Goal: Task Accomplishment & Management: Manage account settings

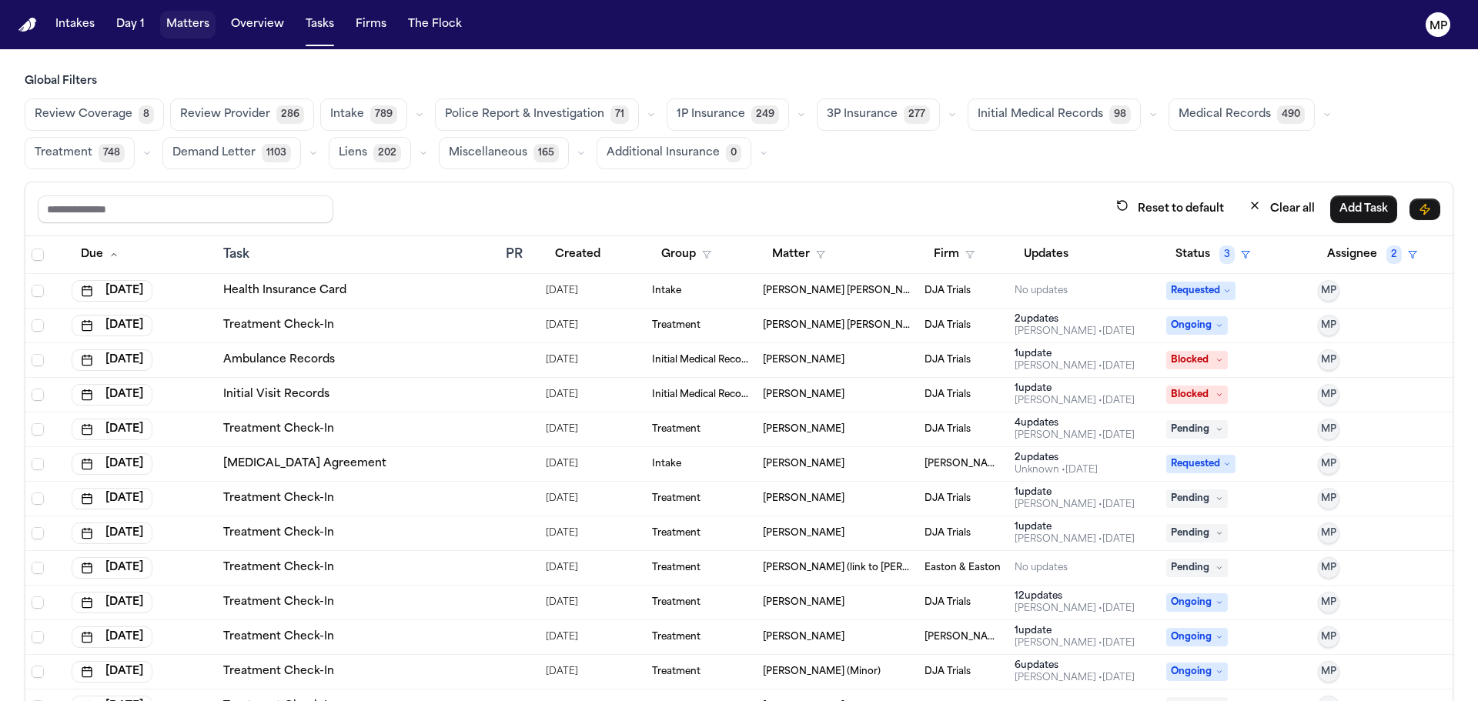
click at [192, 24] on button "Matters" at bounding box center [187, 25] width 55 height 28
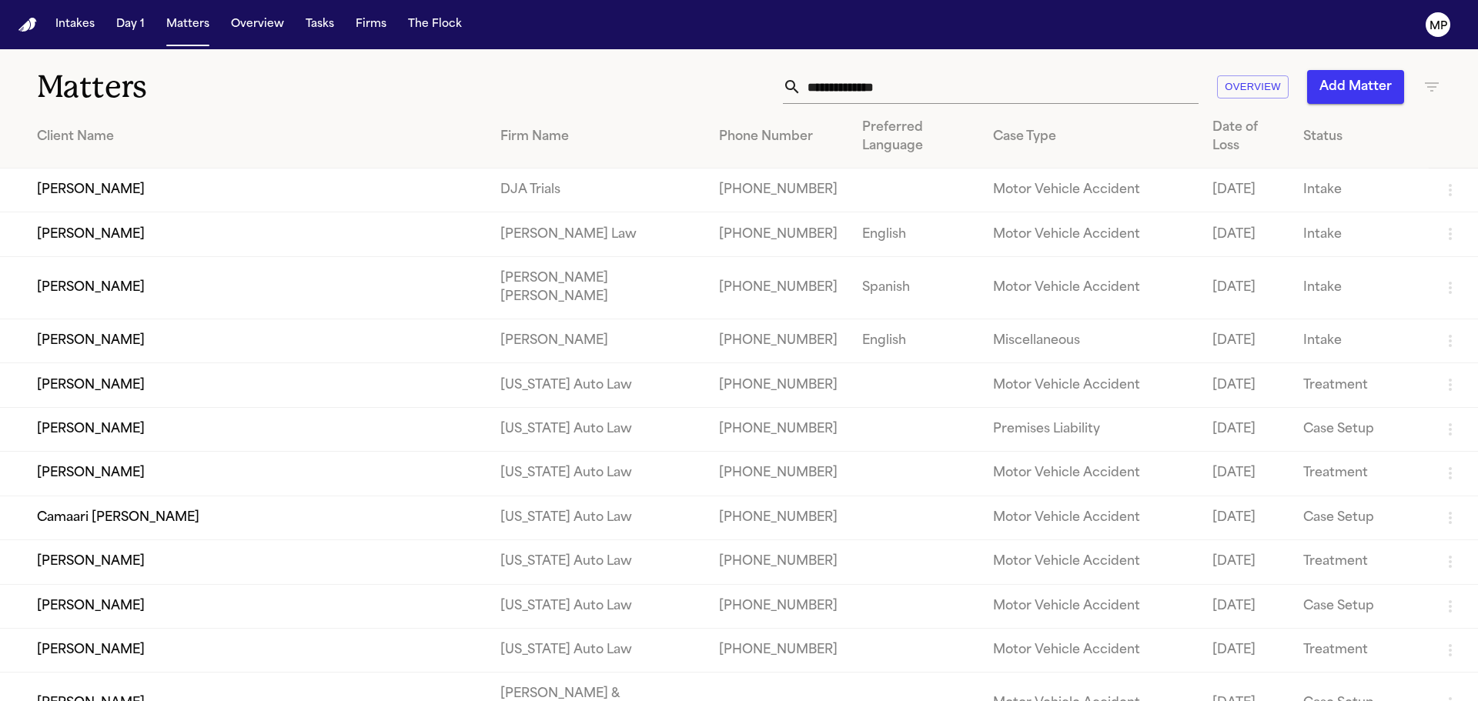
click at [955, 80] on input "text" at bounding box center [999, 87] width 397 height 34
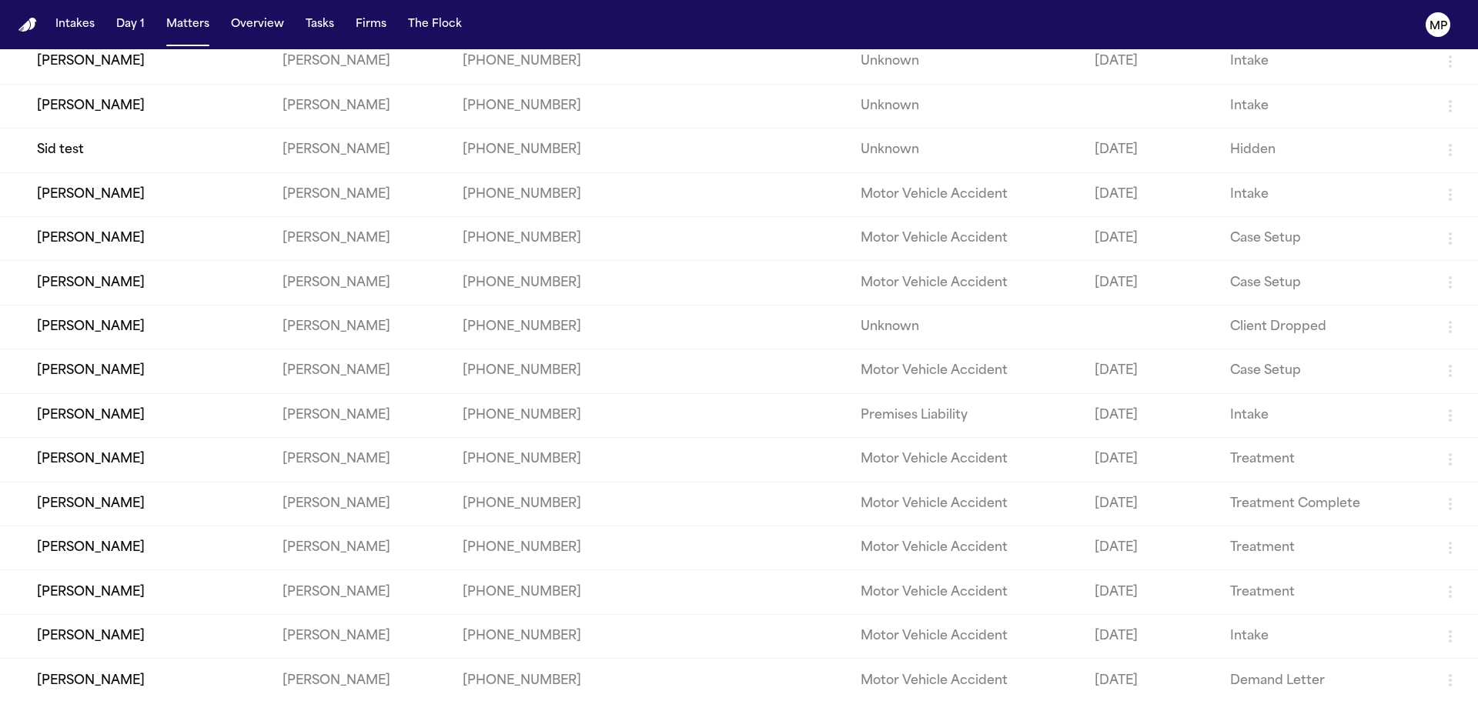
scroll to position [333, 0]
type input "*******"
click at [165, 448] on td "[PERSON_NAME]" at bounding box center [135, 458] width 270 height 44
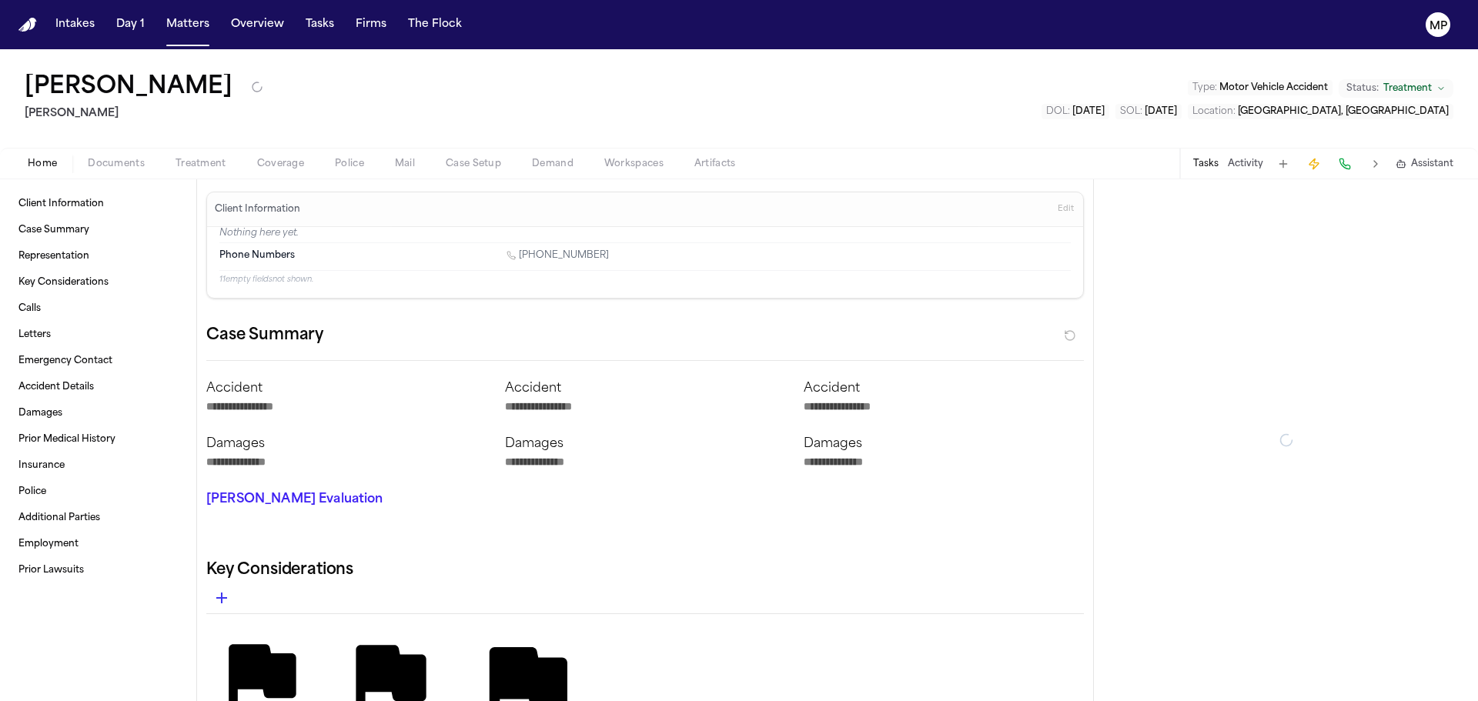
type textarea "*"
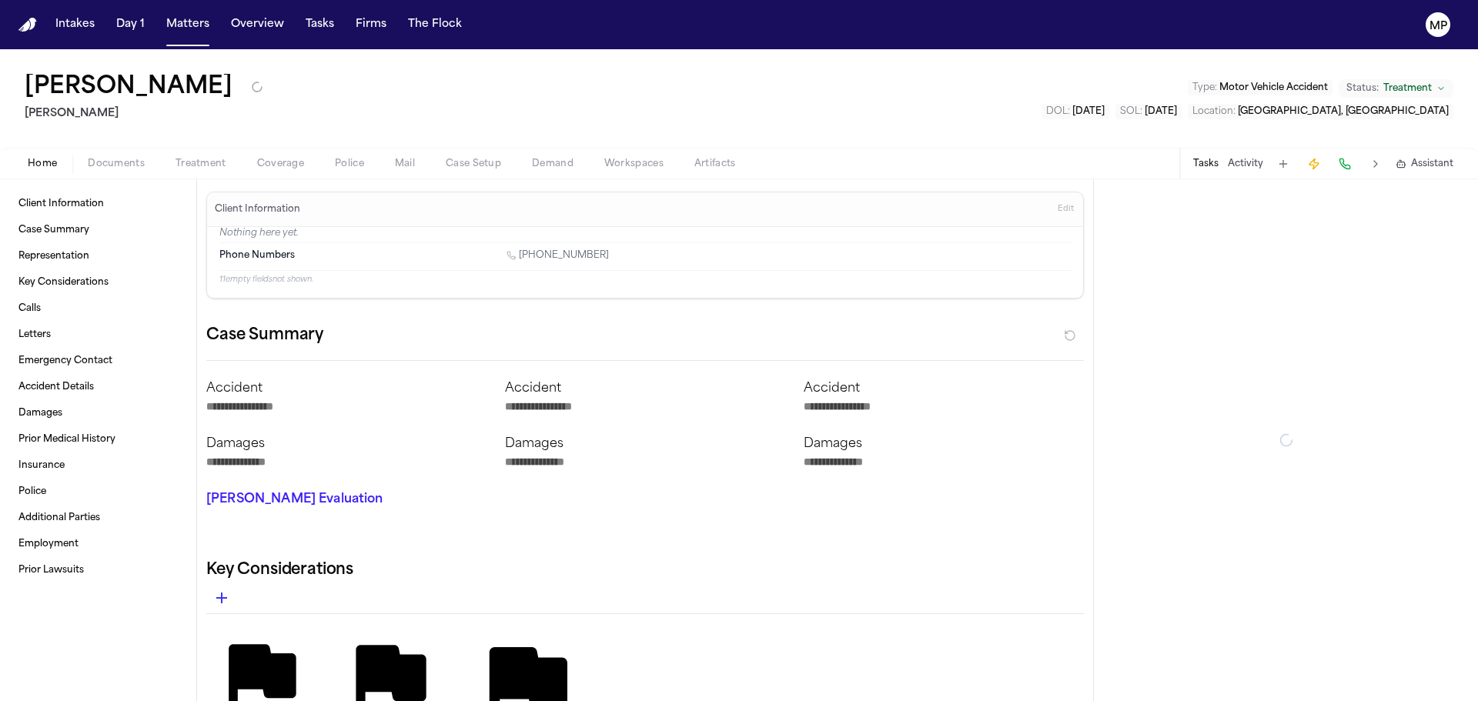
type textarea "*"
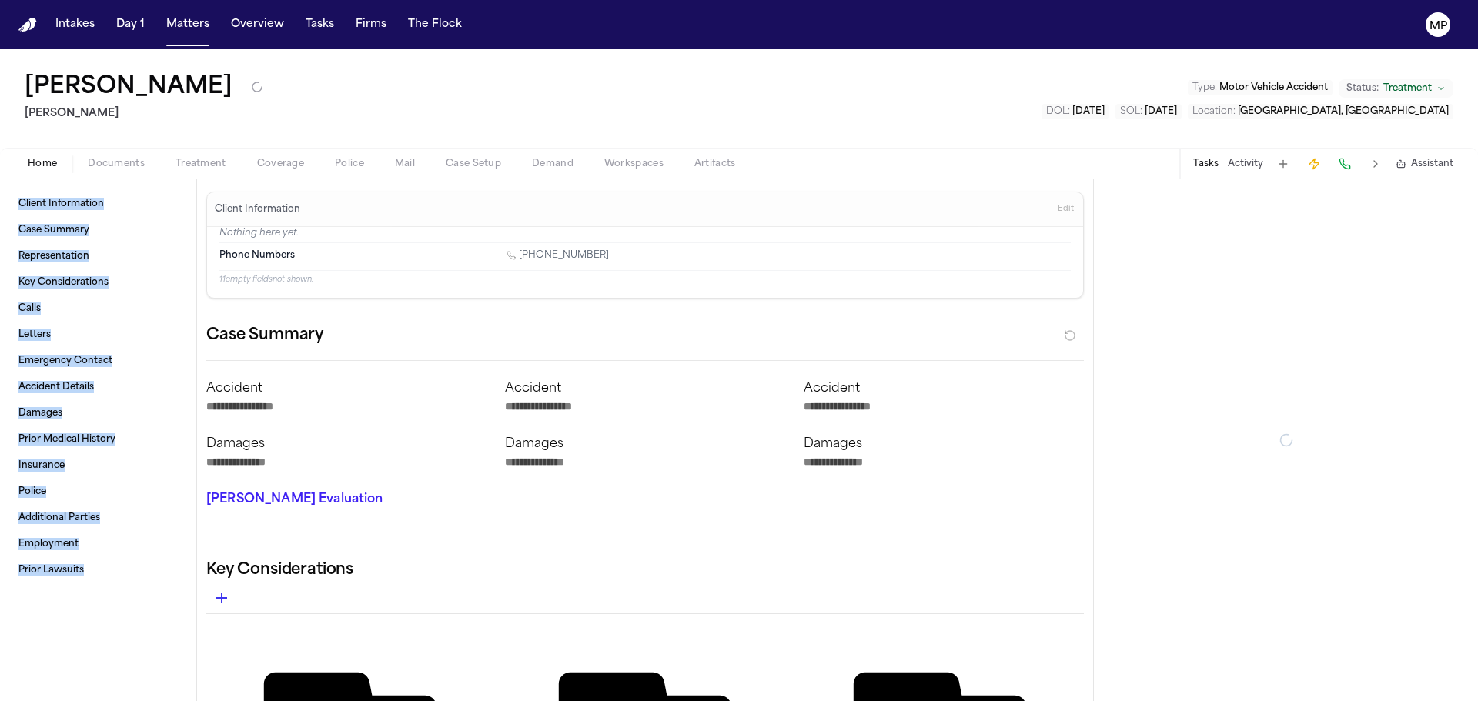
type textarea "*"
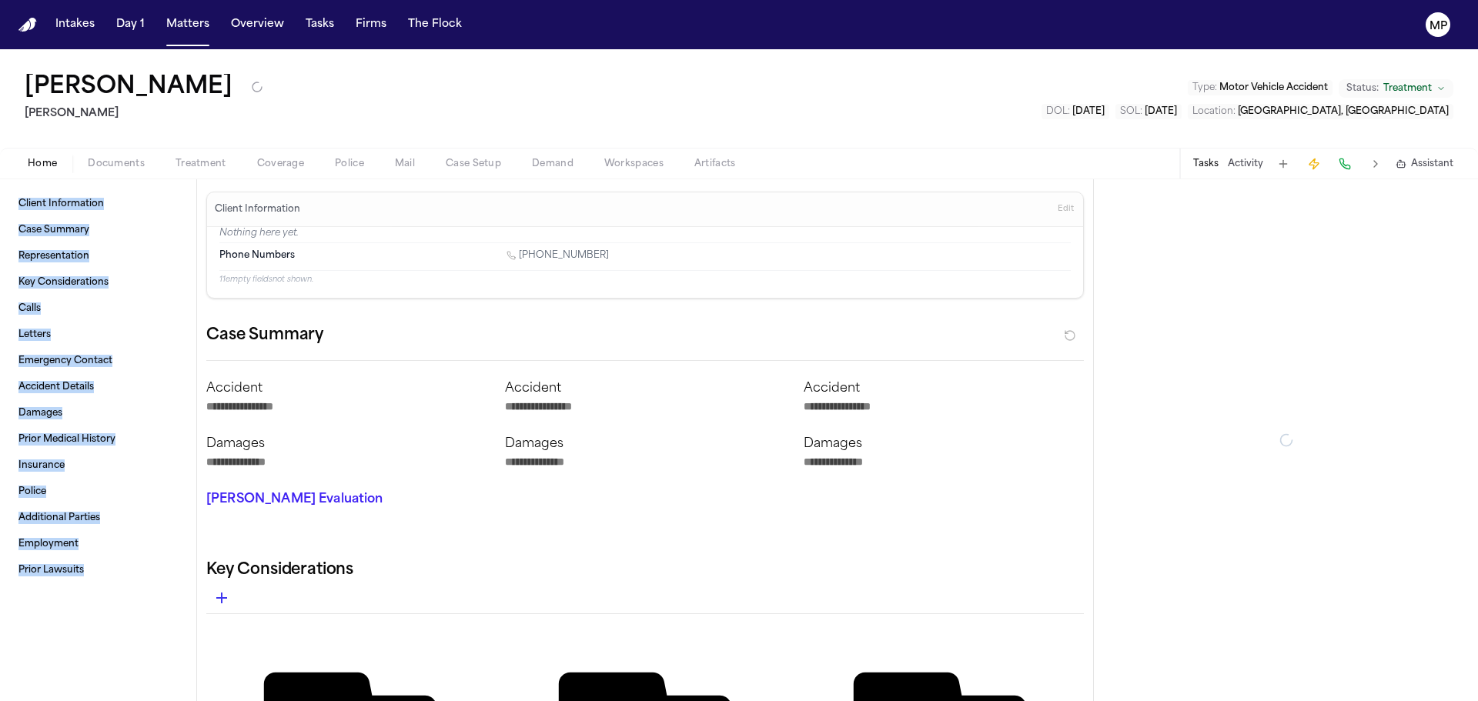
type textarea "*"
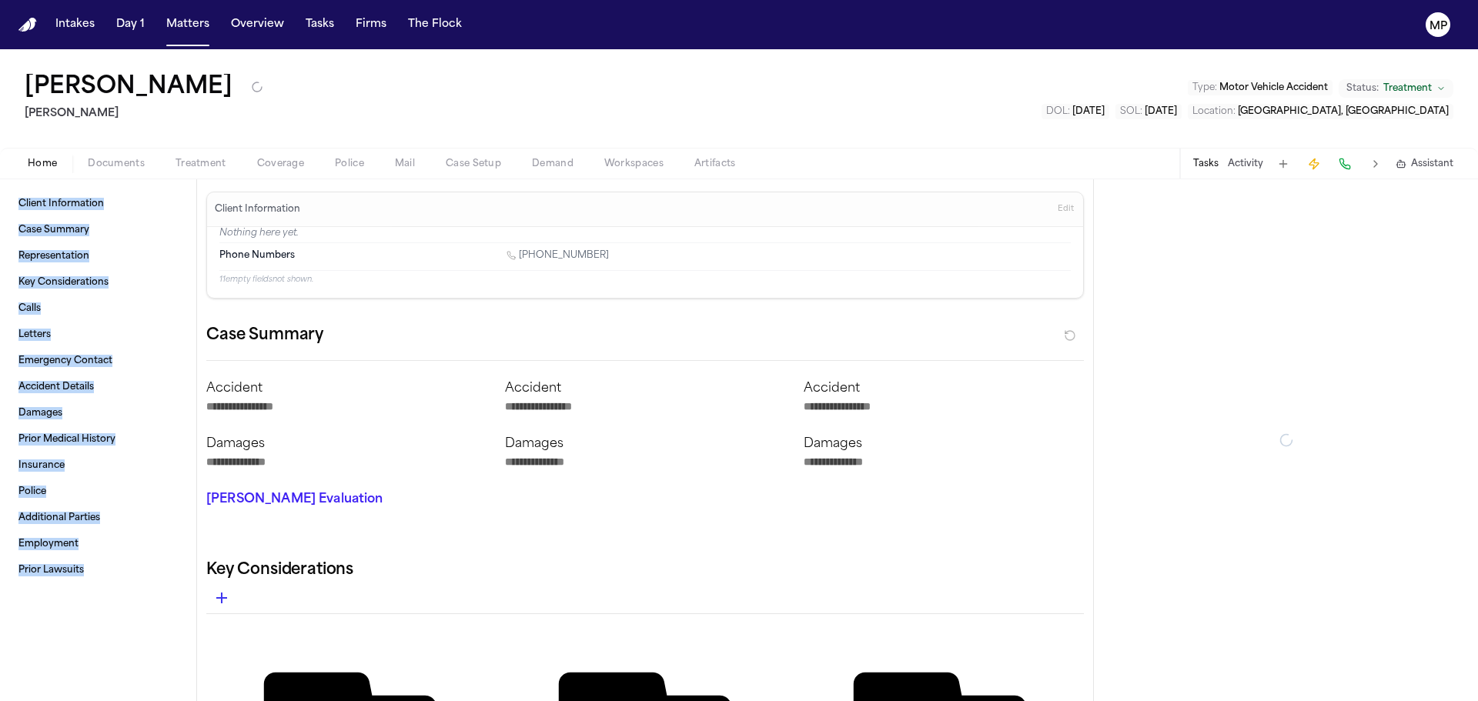
type textarea "*"
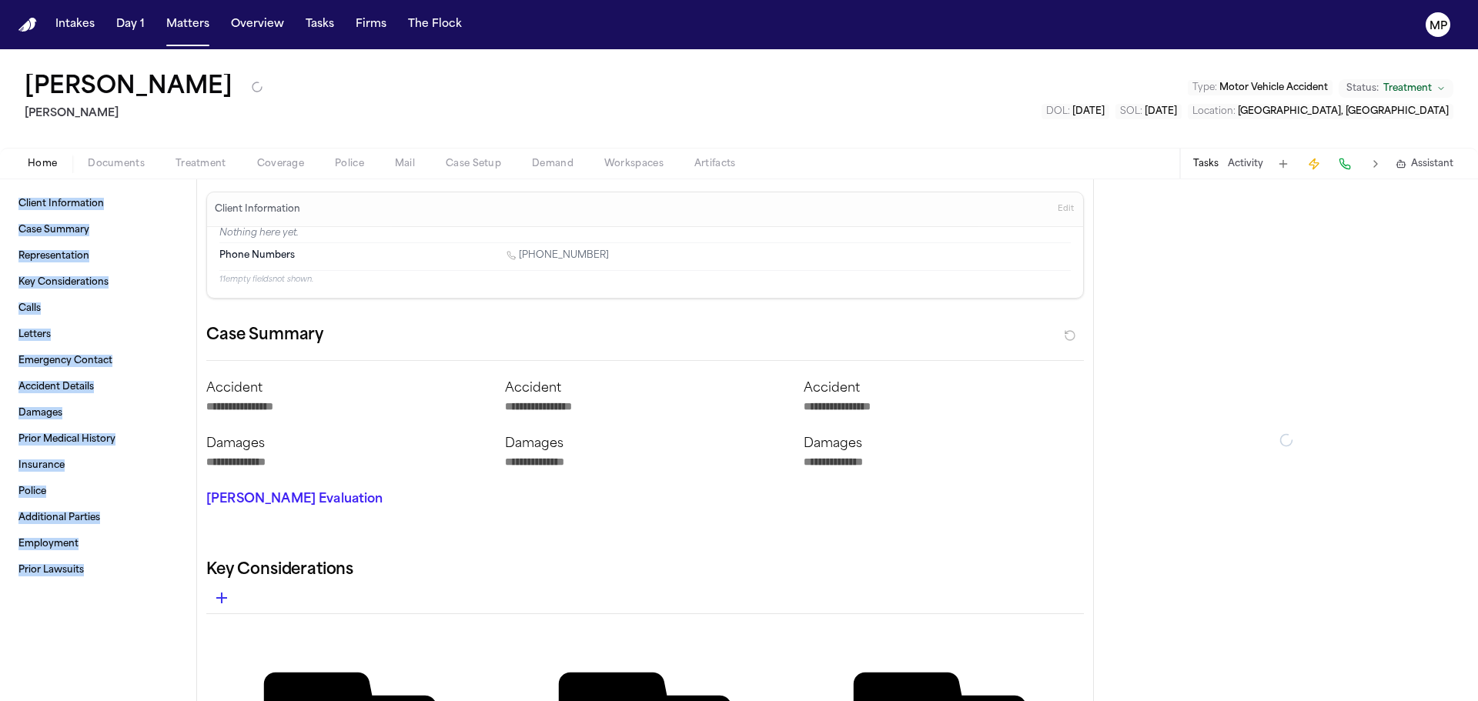
type textarea "*"
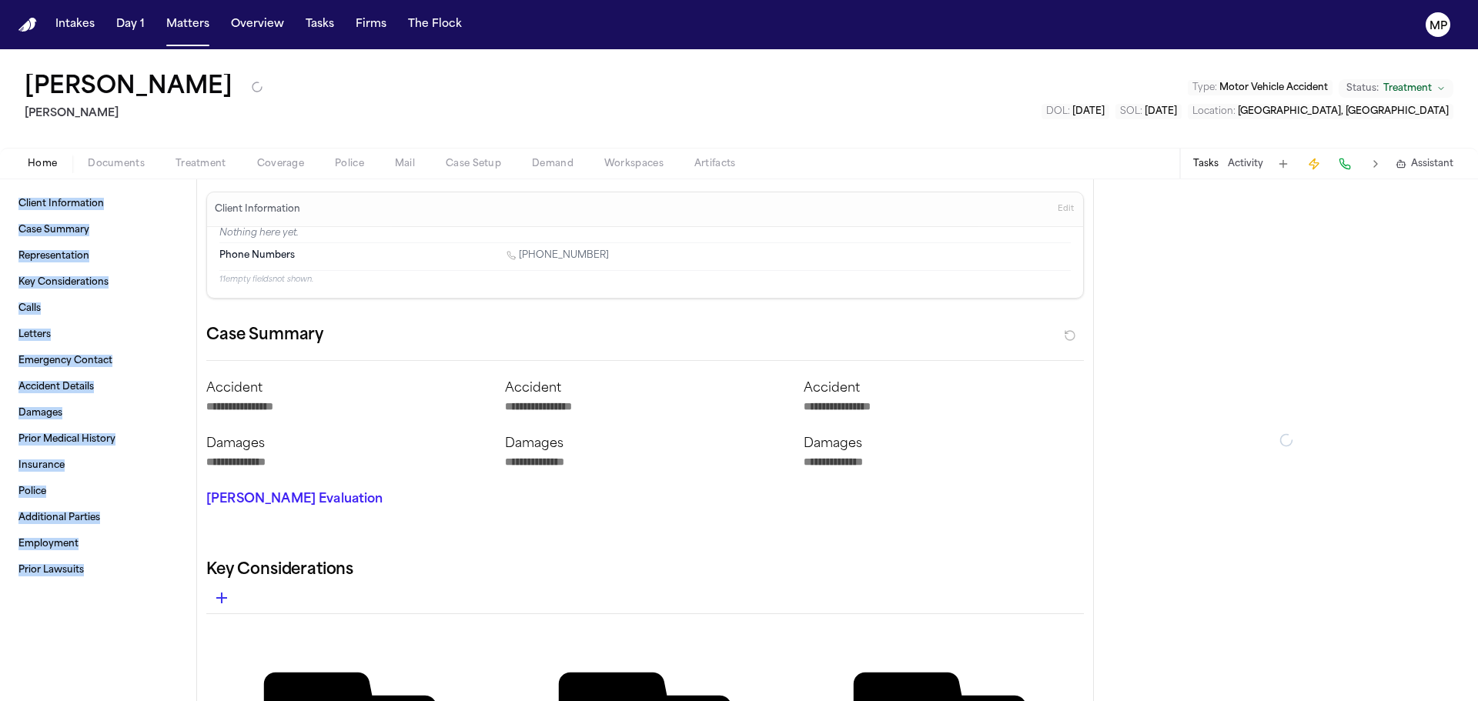
type textarea "*"
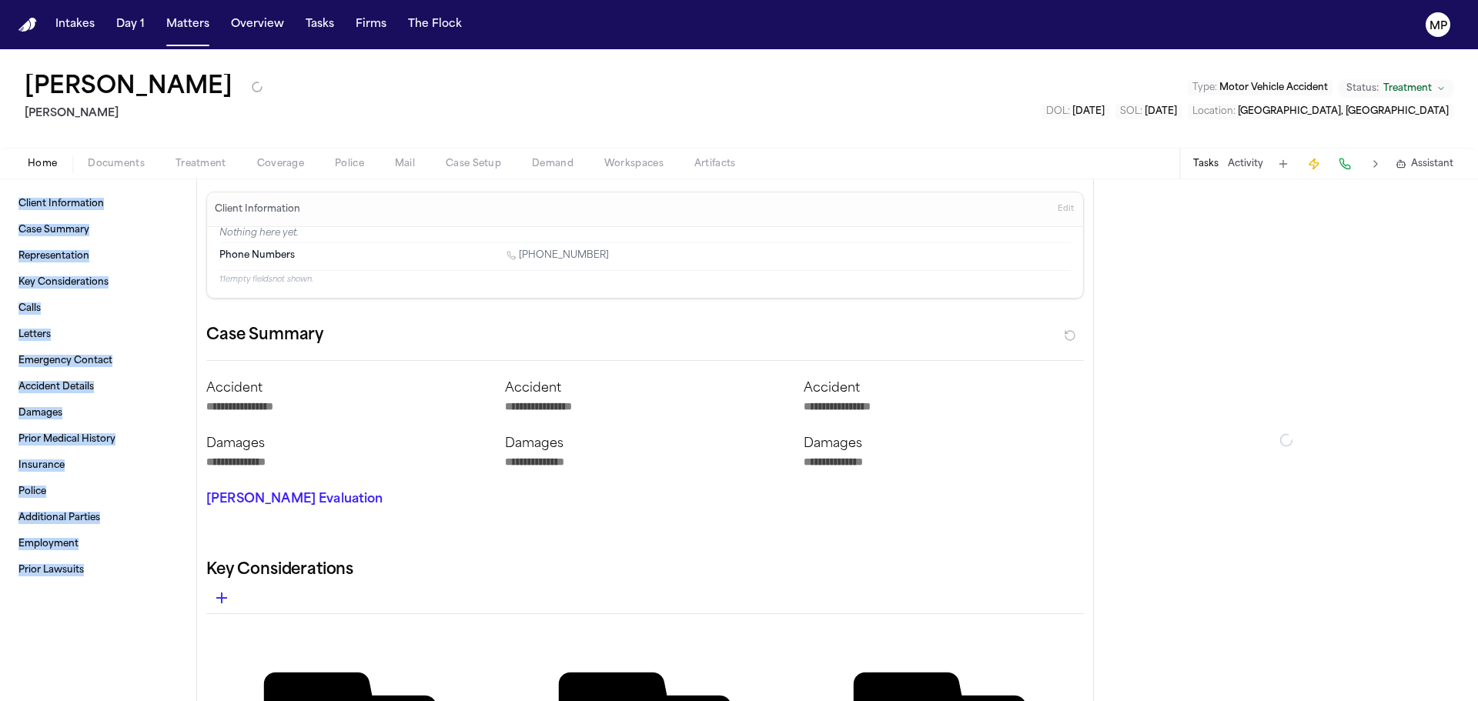
type textarea "*"
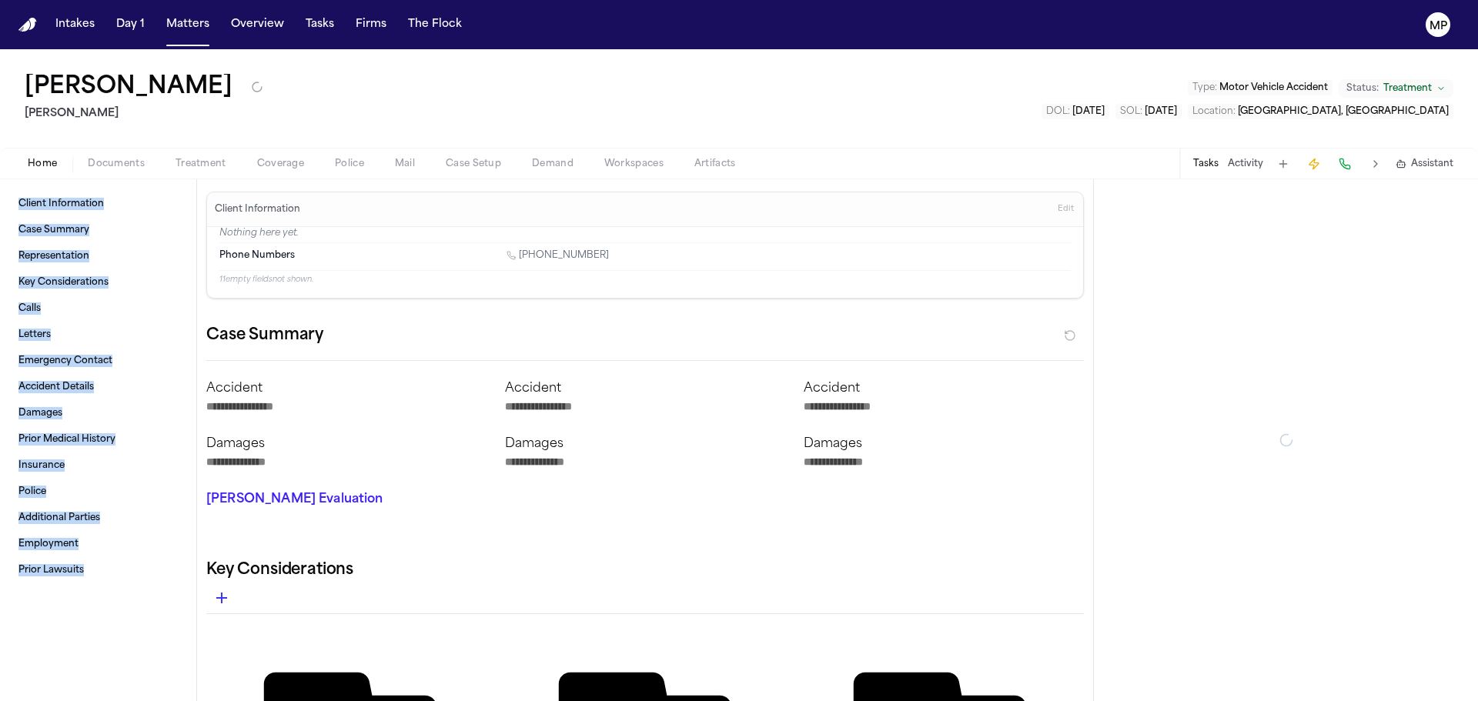
type textarea "*"
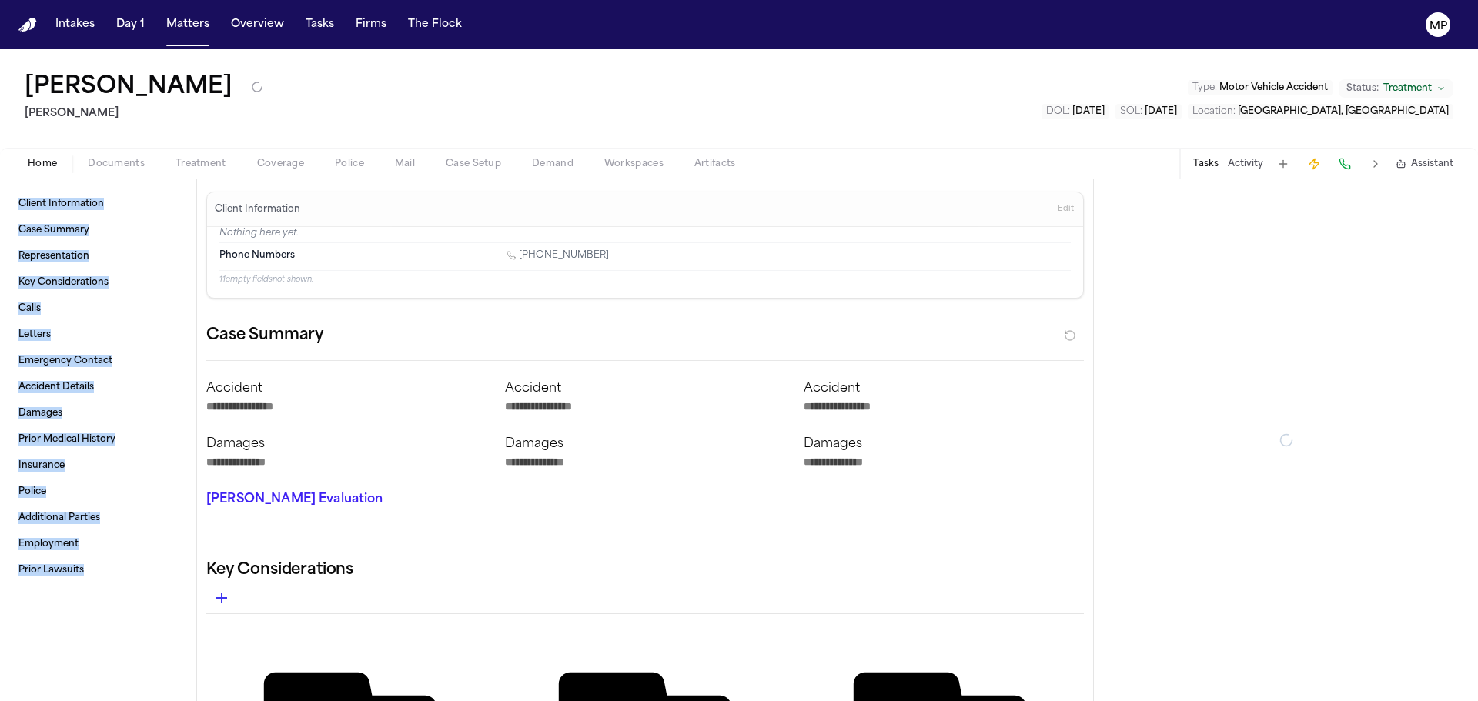
type textarea "*"
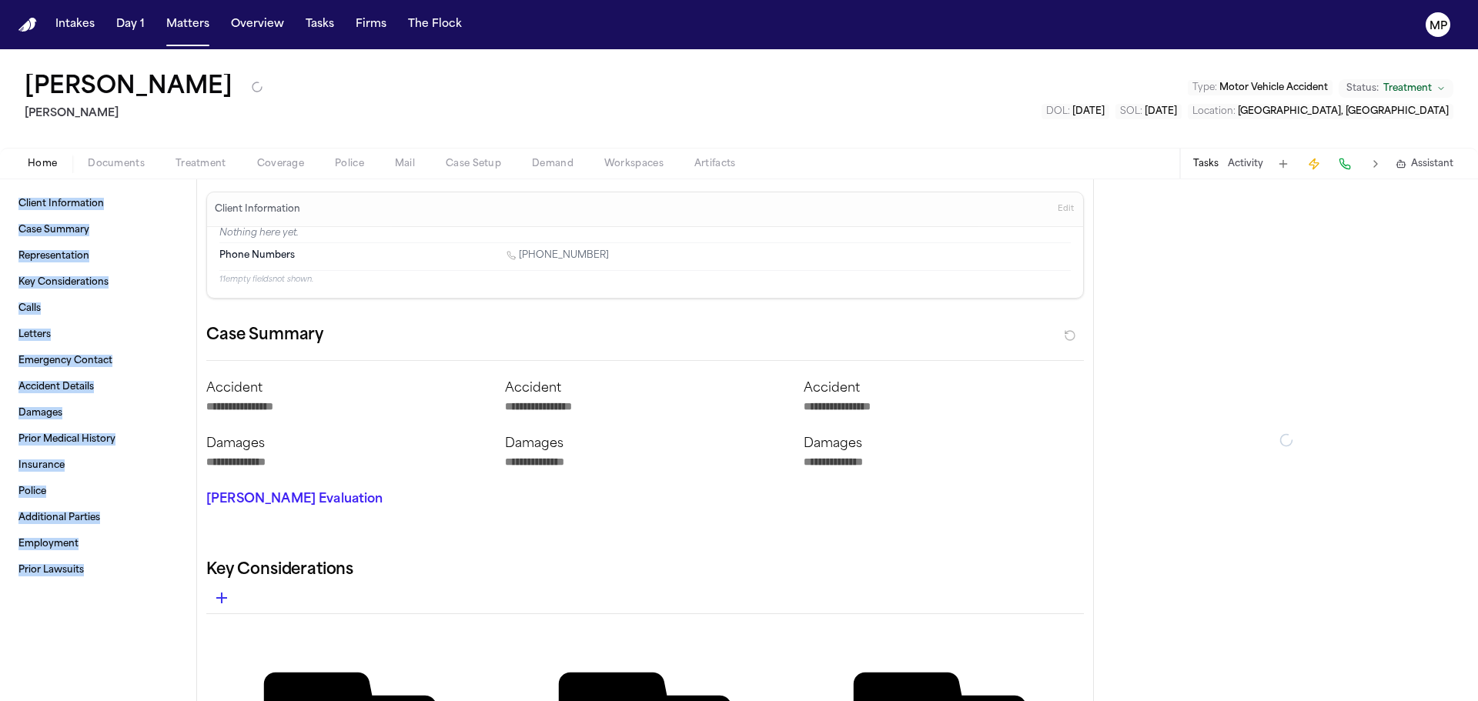
type textarea "*"
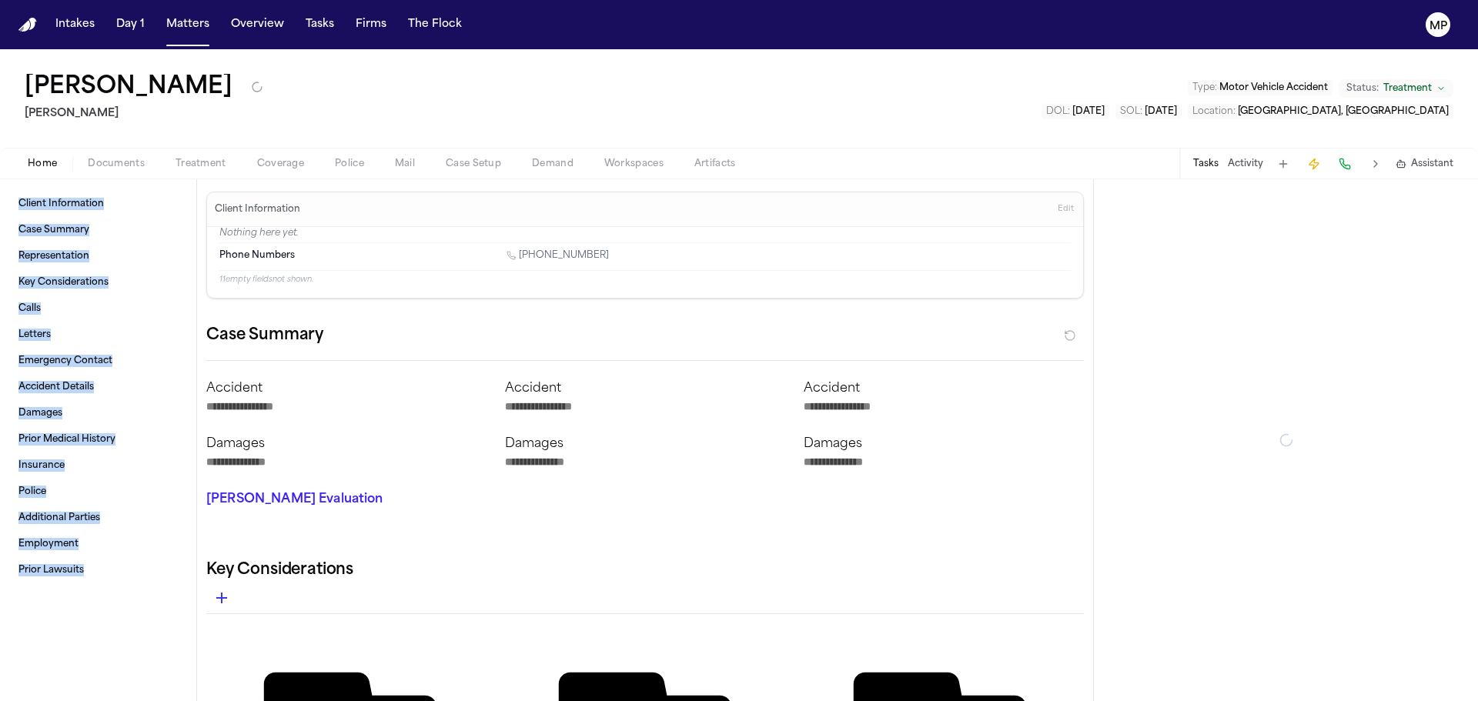
type textarea "*"
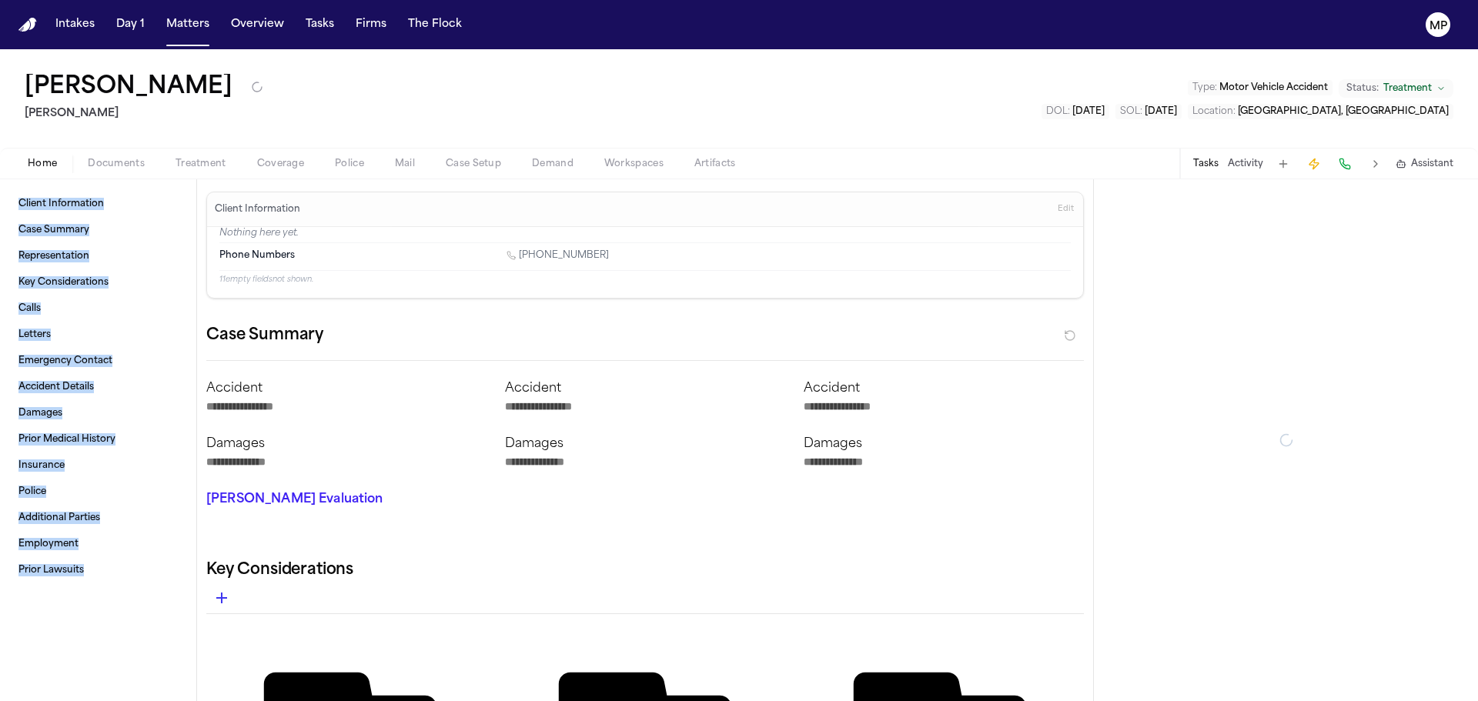
type textarea "*"
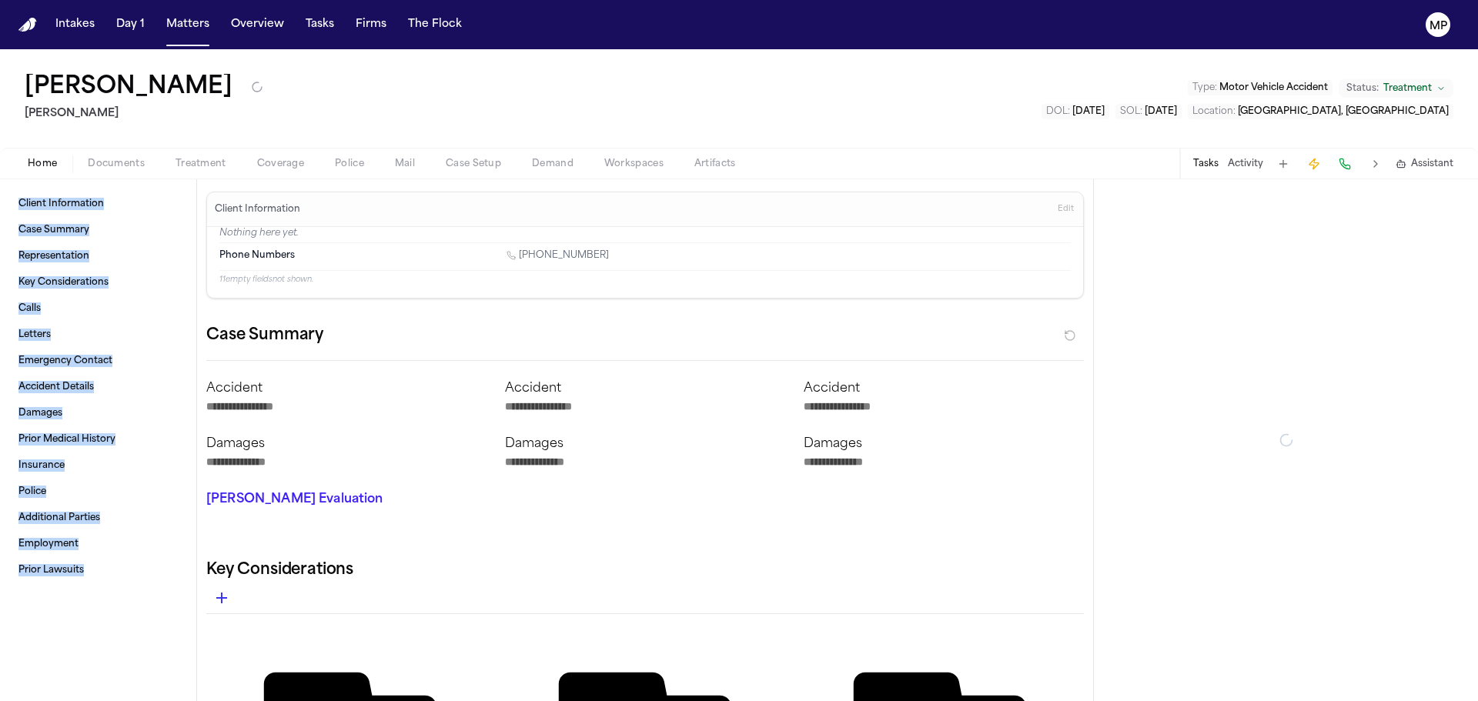
type textarea "*"
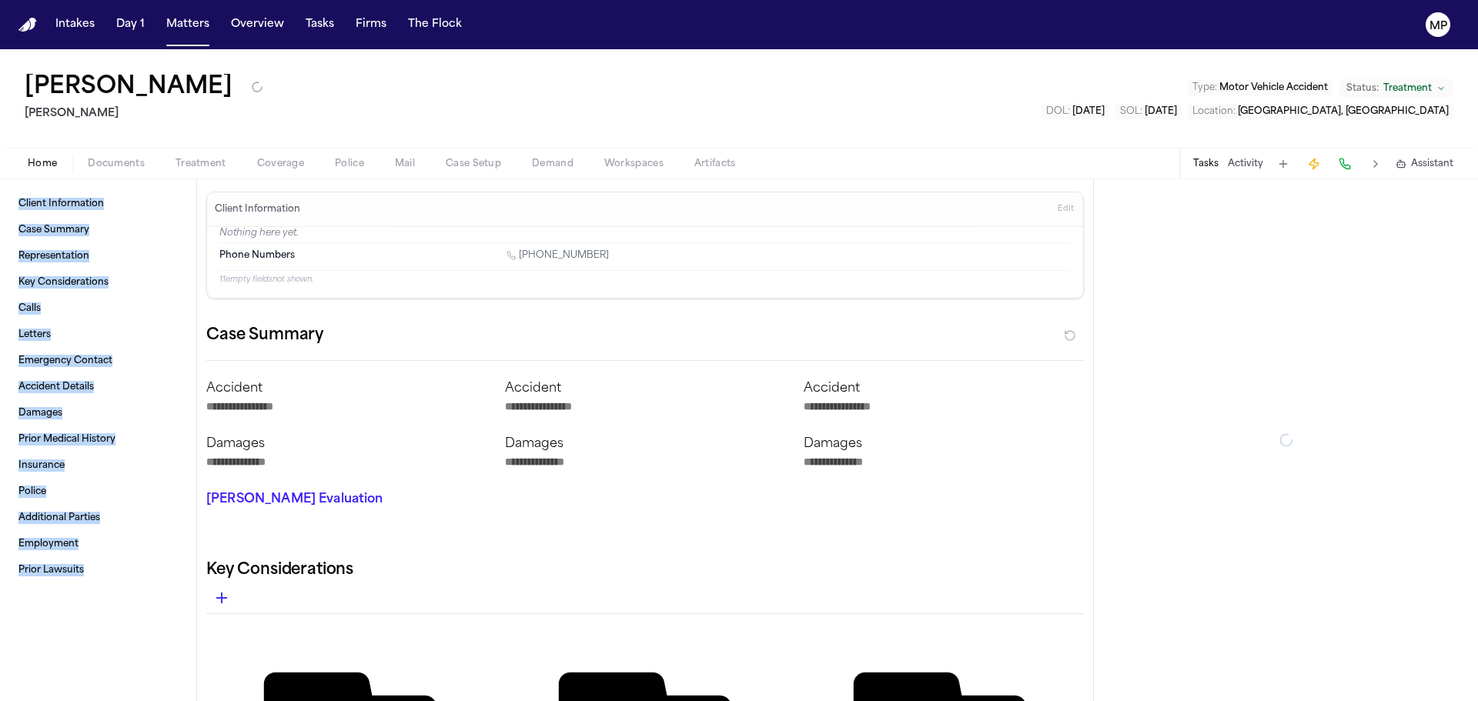
type textarea "*"
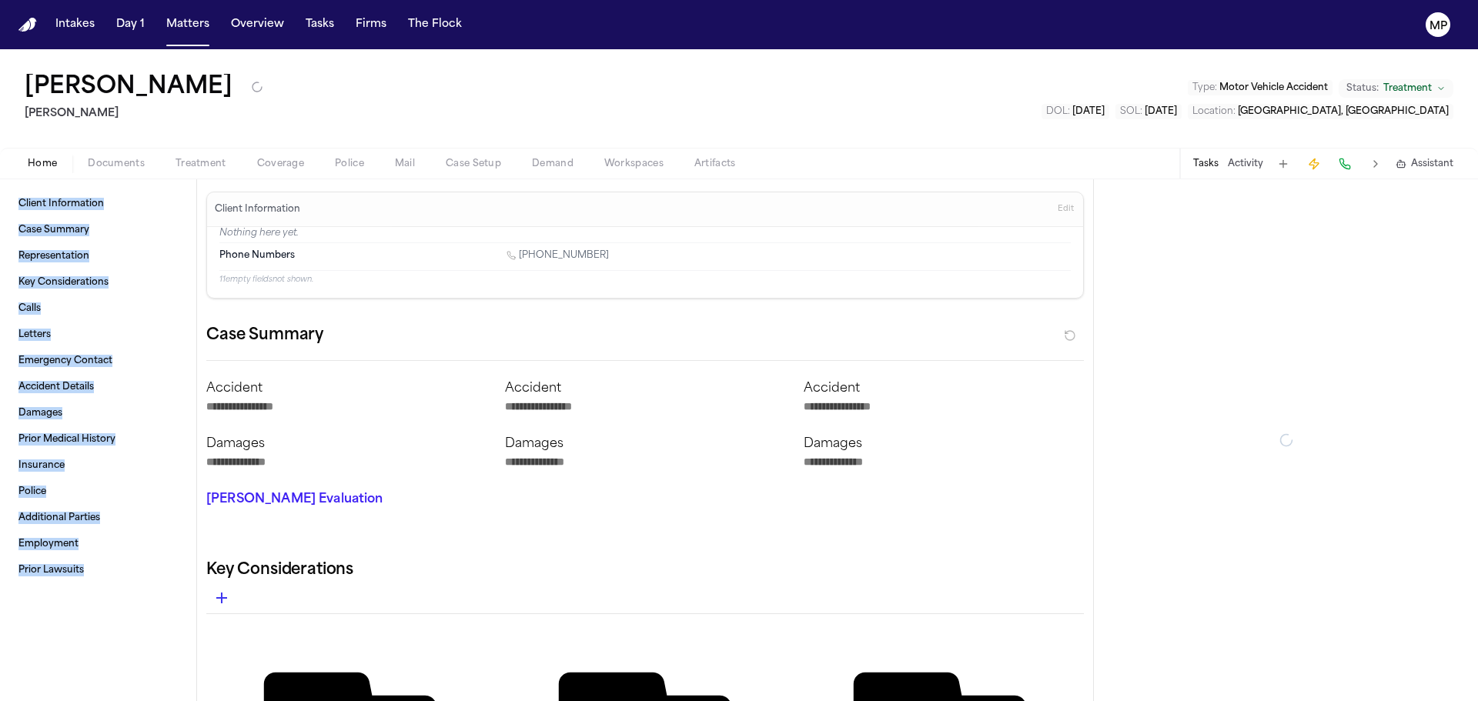
type textarea "*"
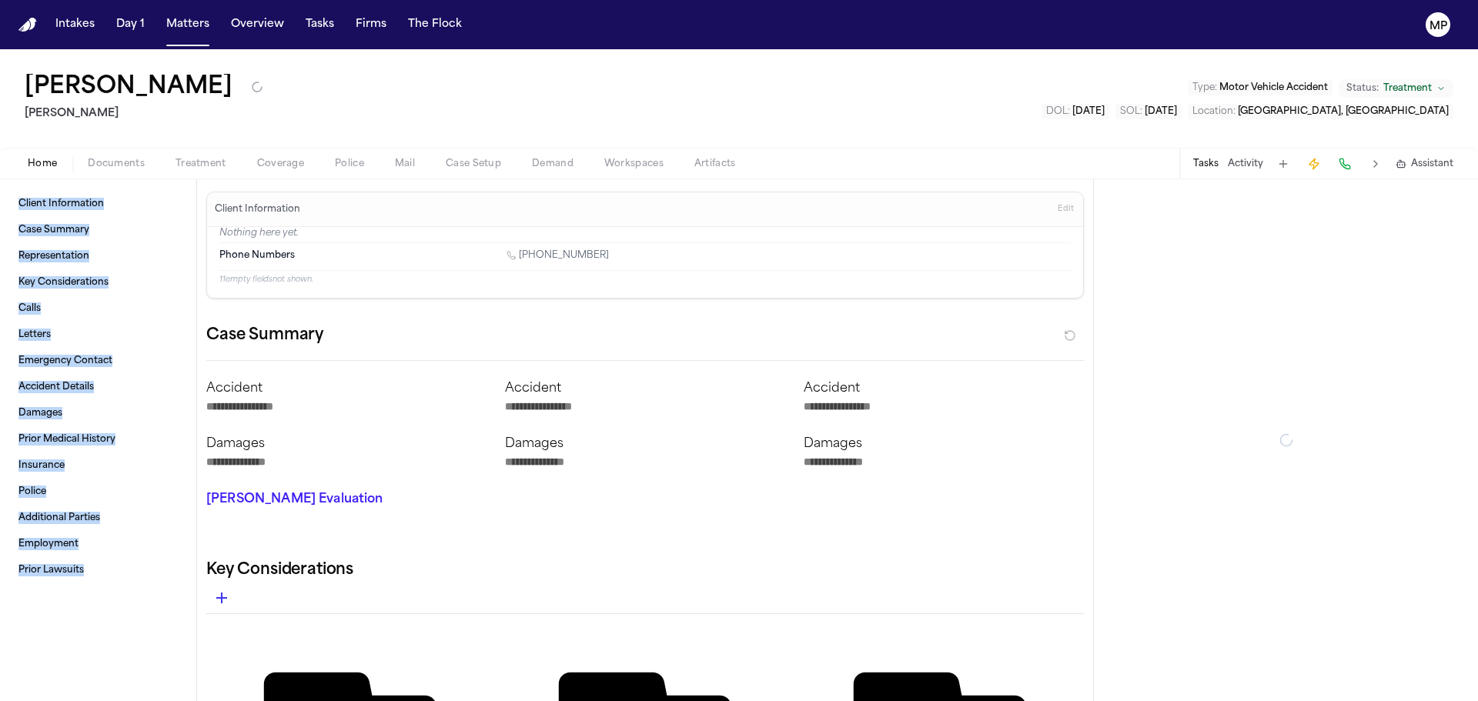
type textarea "*"
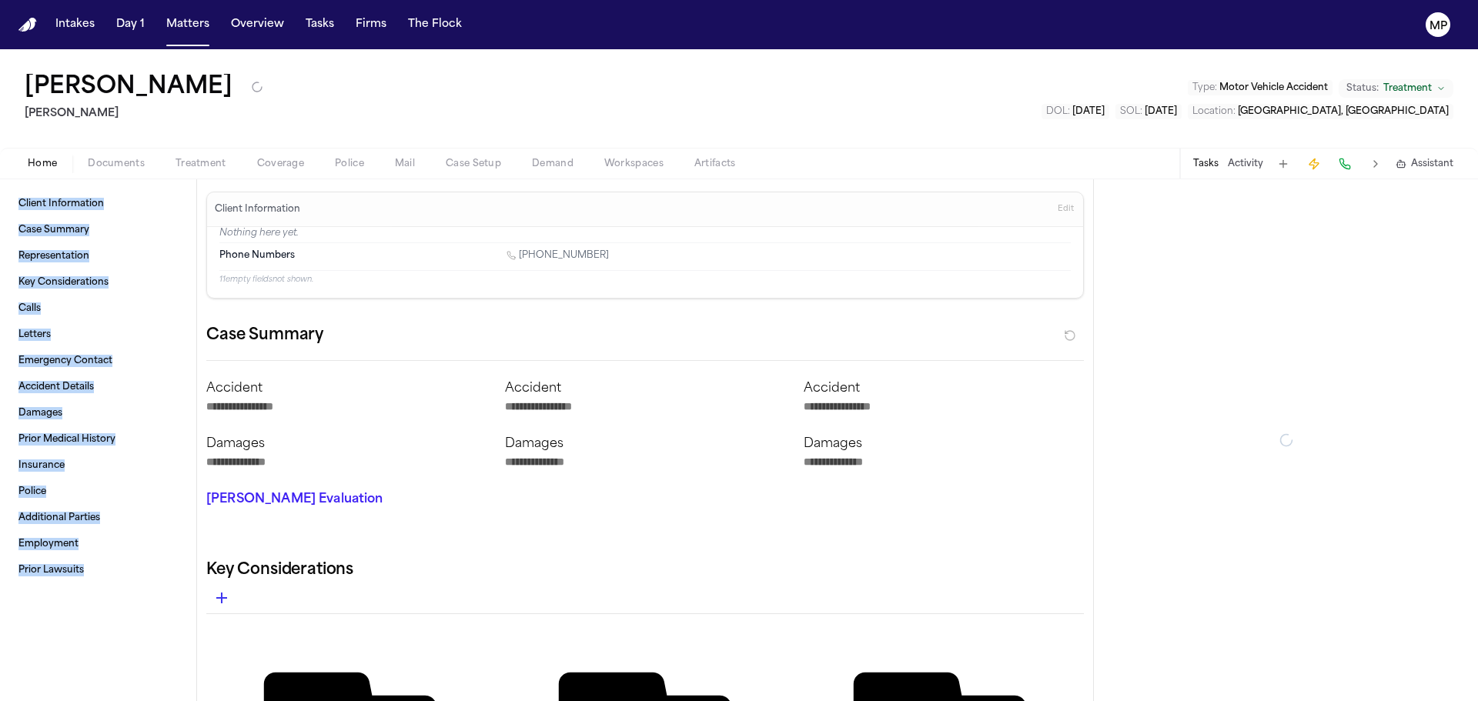
type textarea "*"
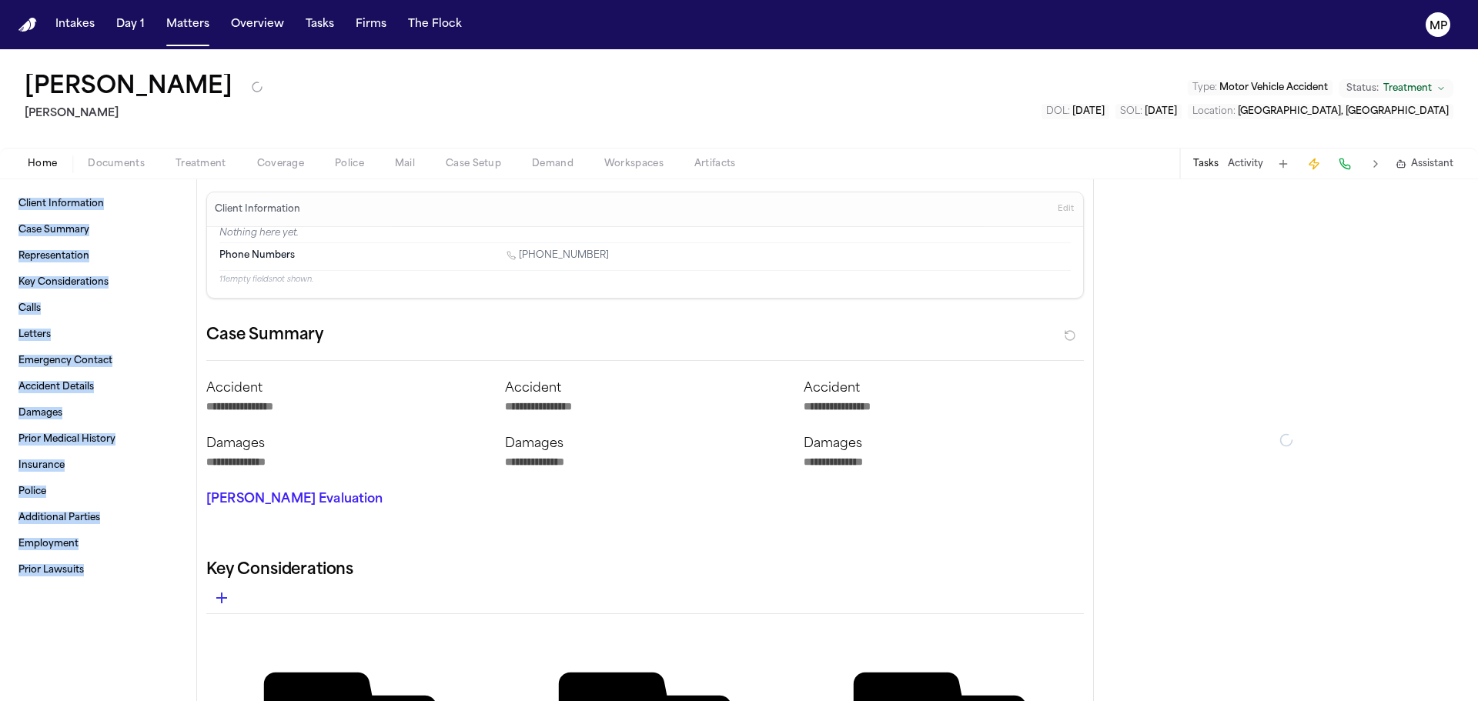
type textarea "*"
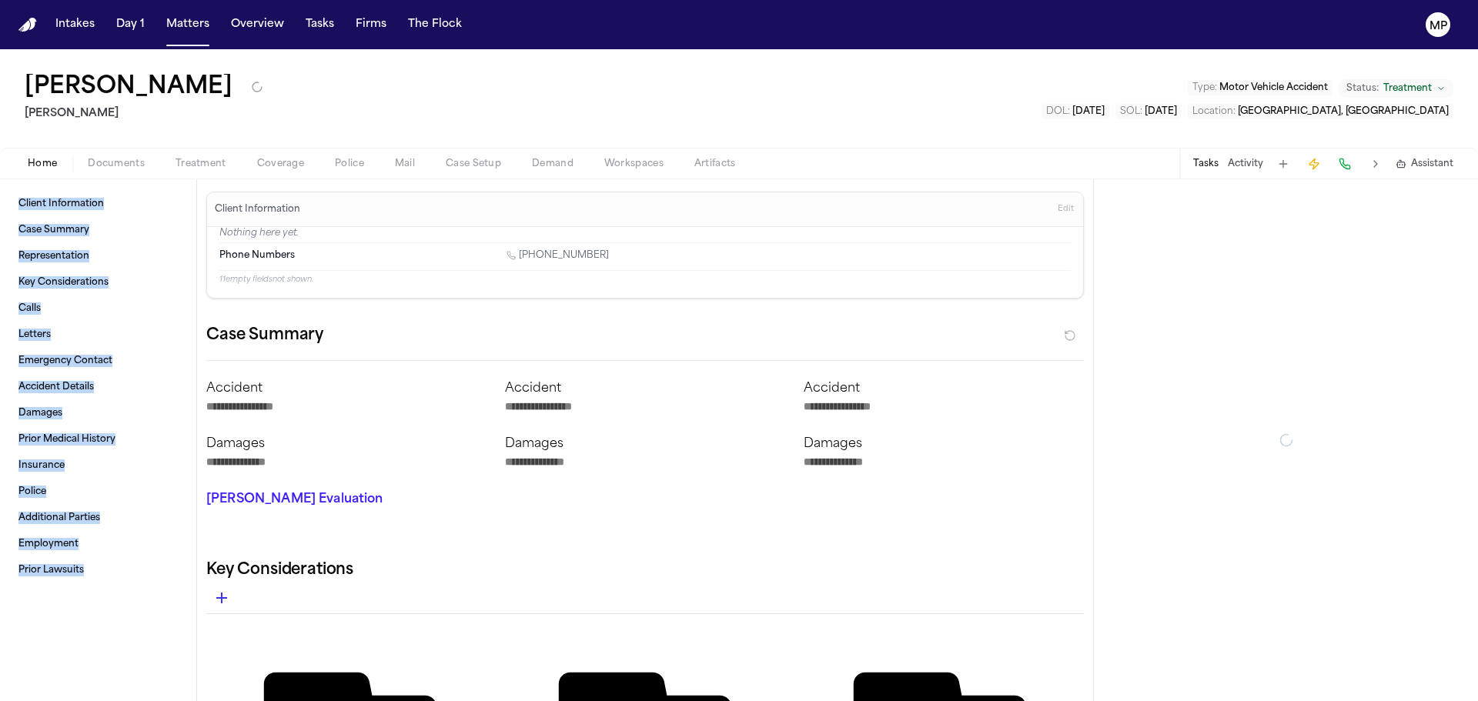
type textarea "*"
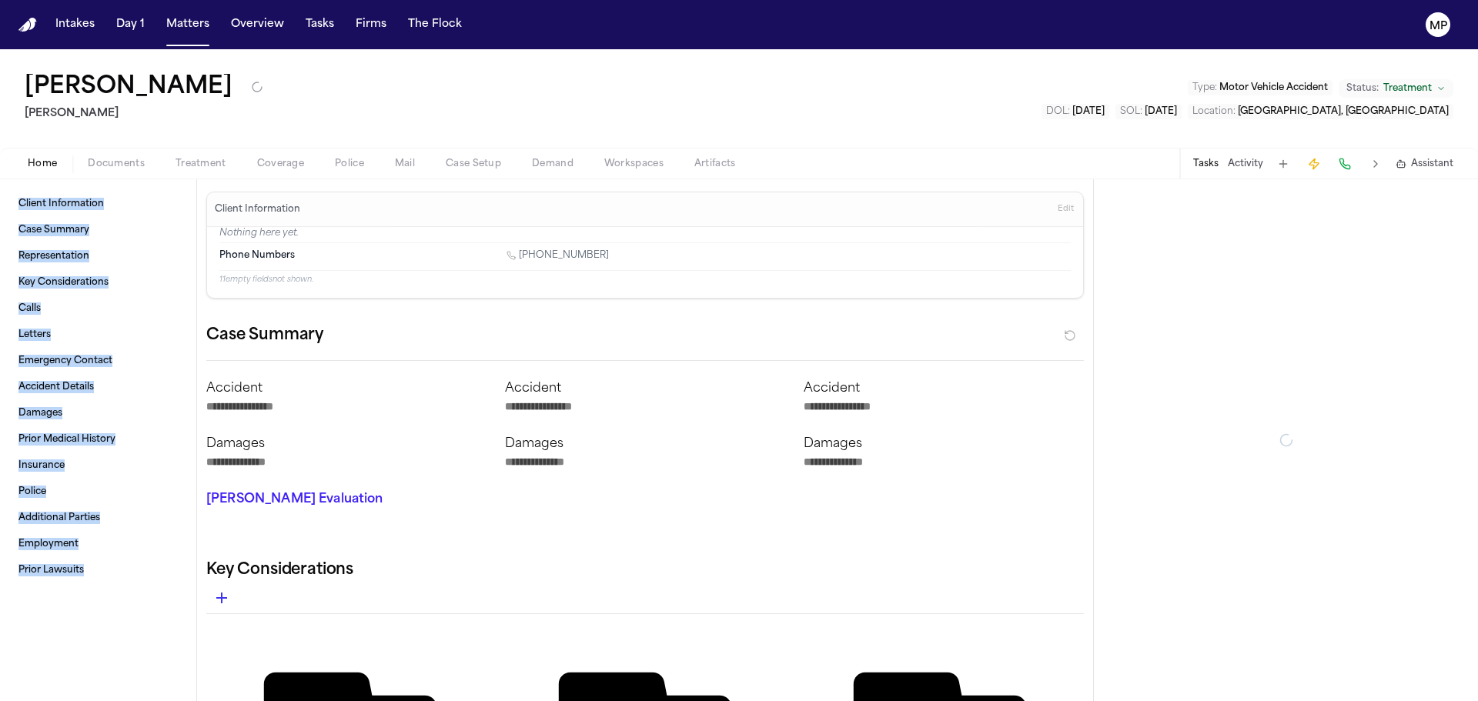
type textarea "*"
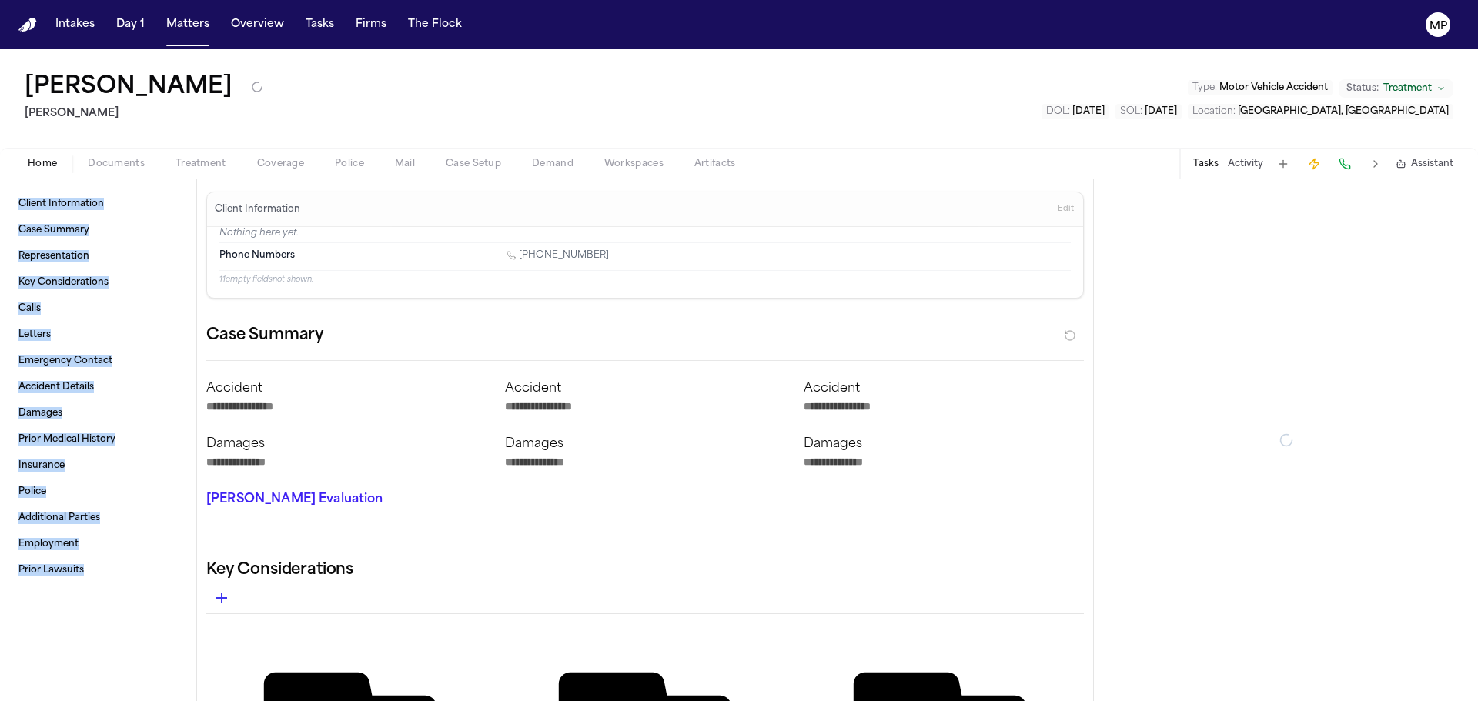
type textarea "*"
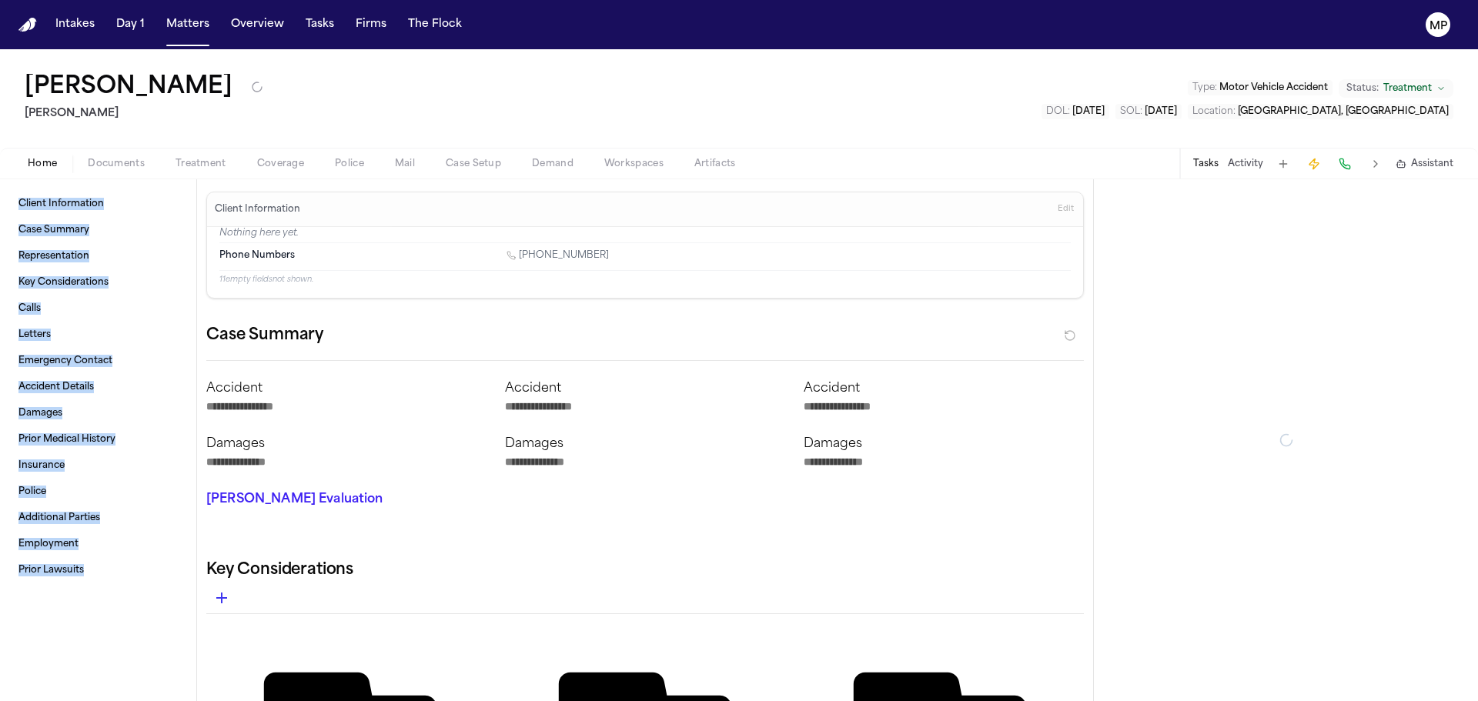
type textarea "*"
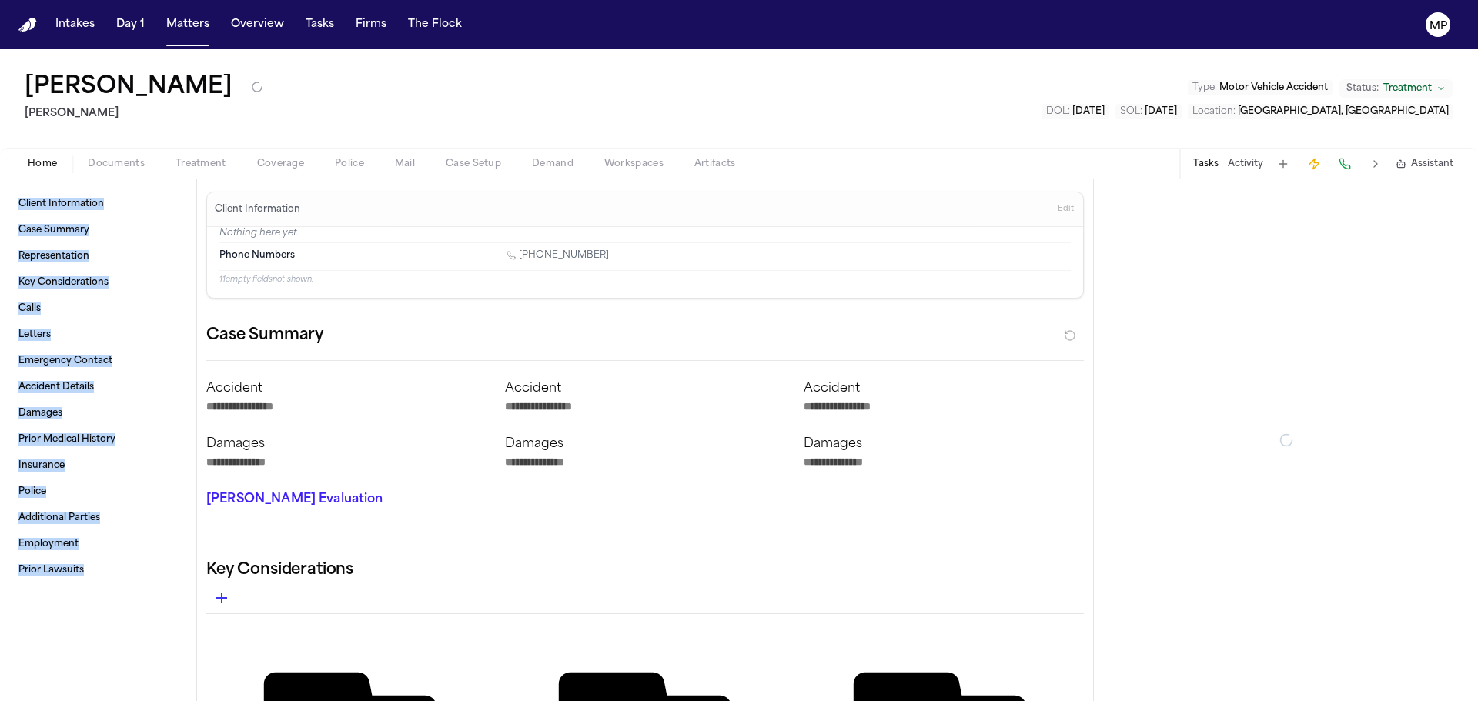
type textarea "*"
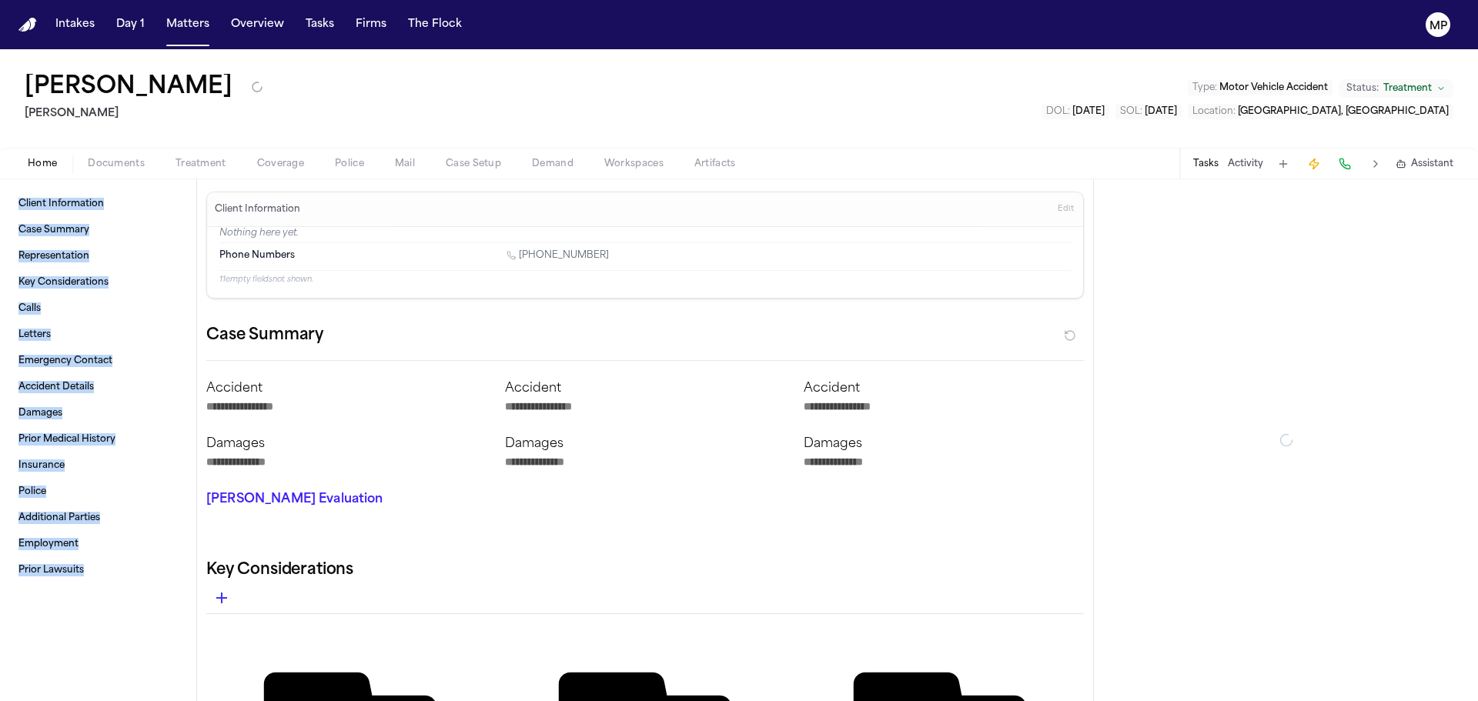
type textarea "*"
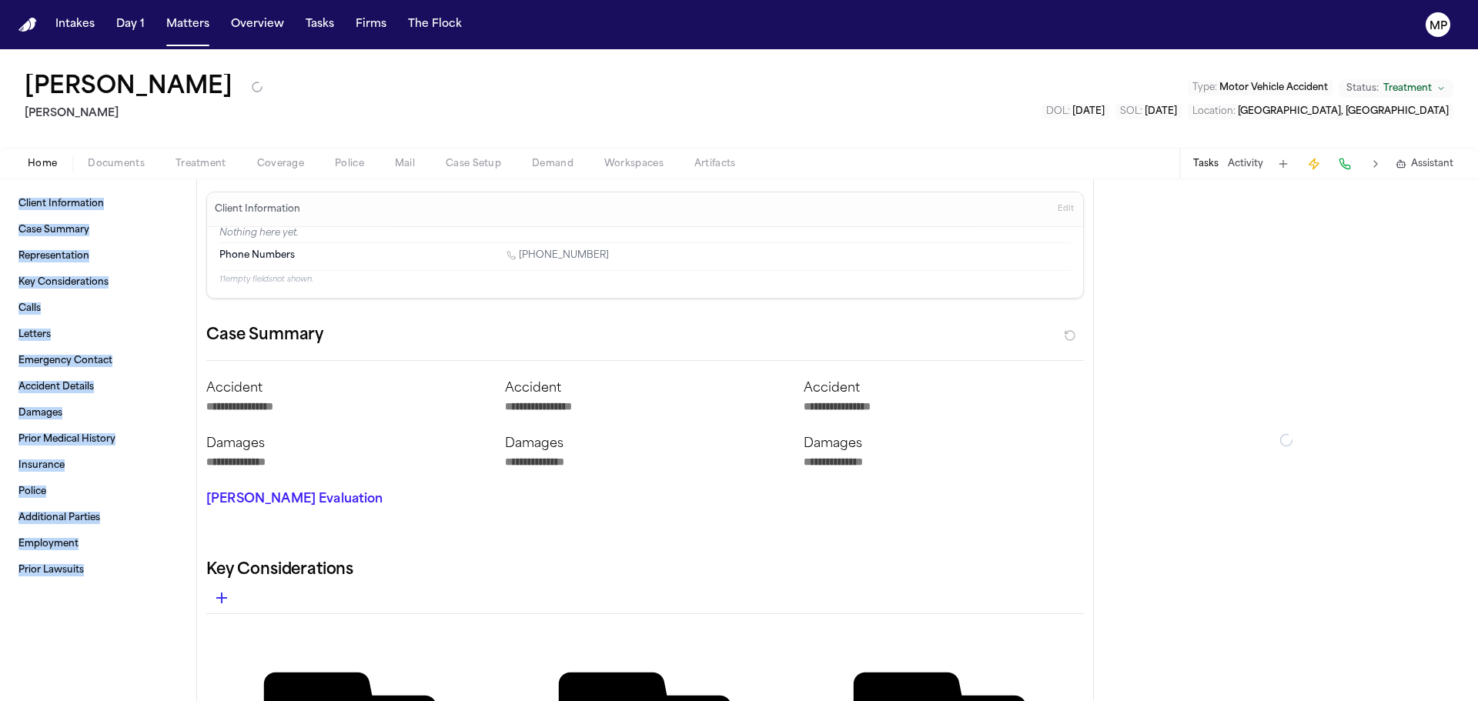
type textarea "*"
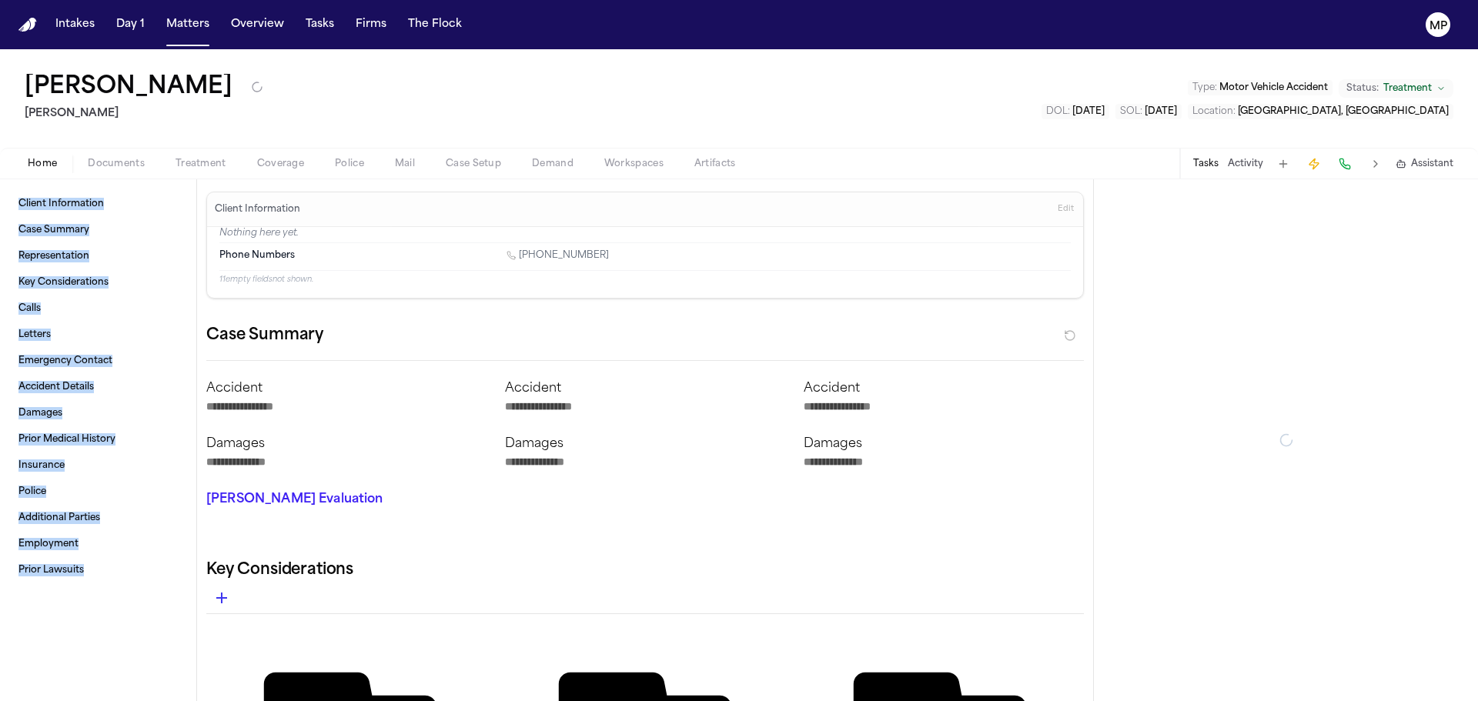
type textarea "*"
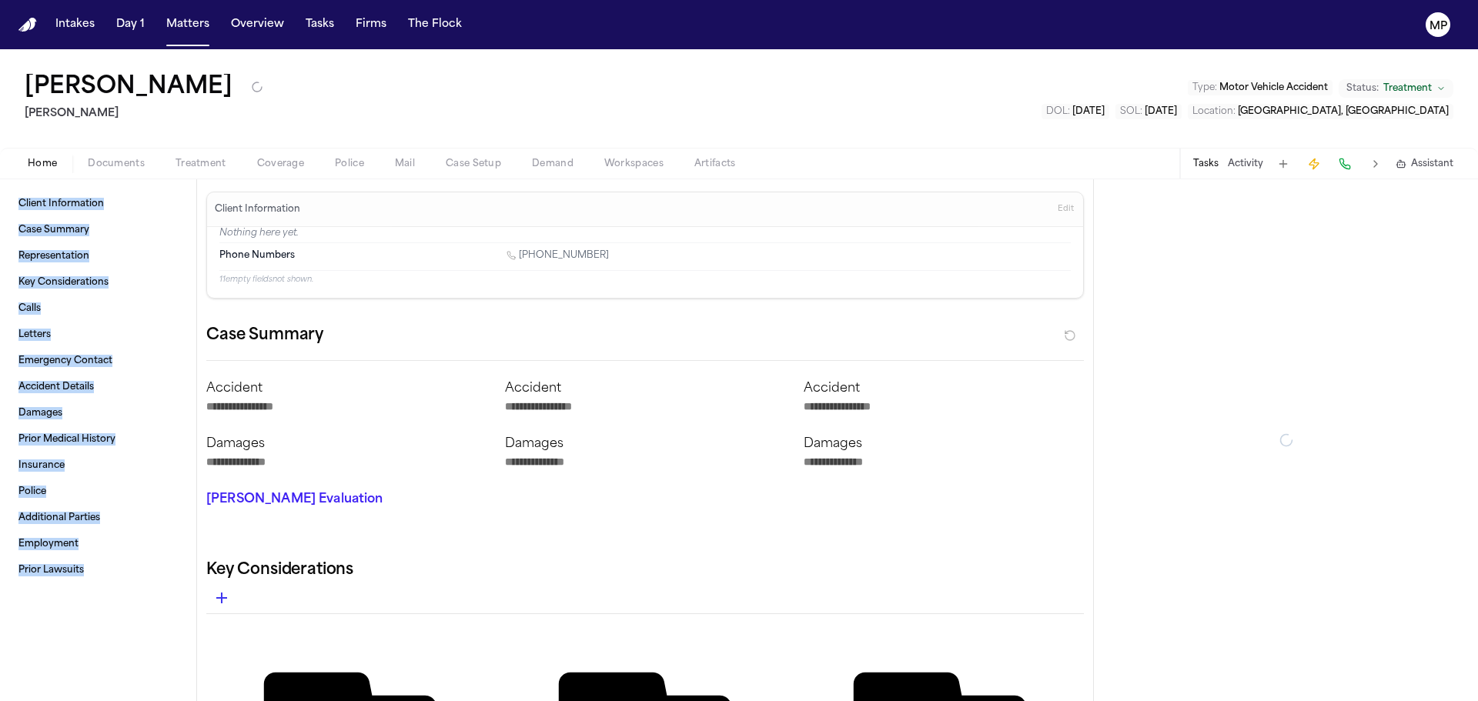
type textarea "*"
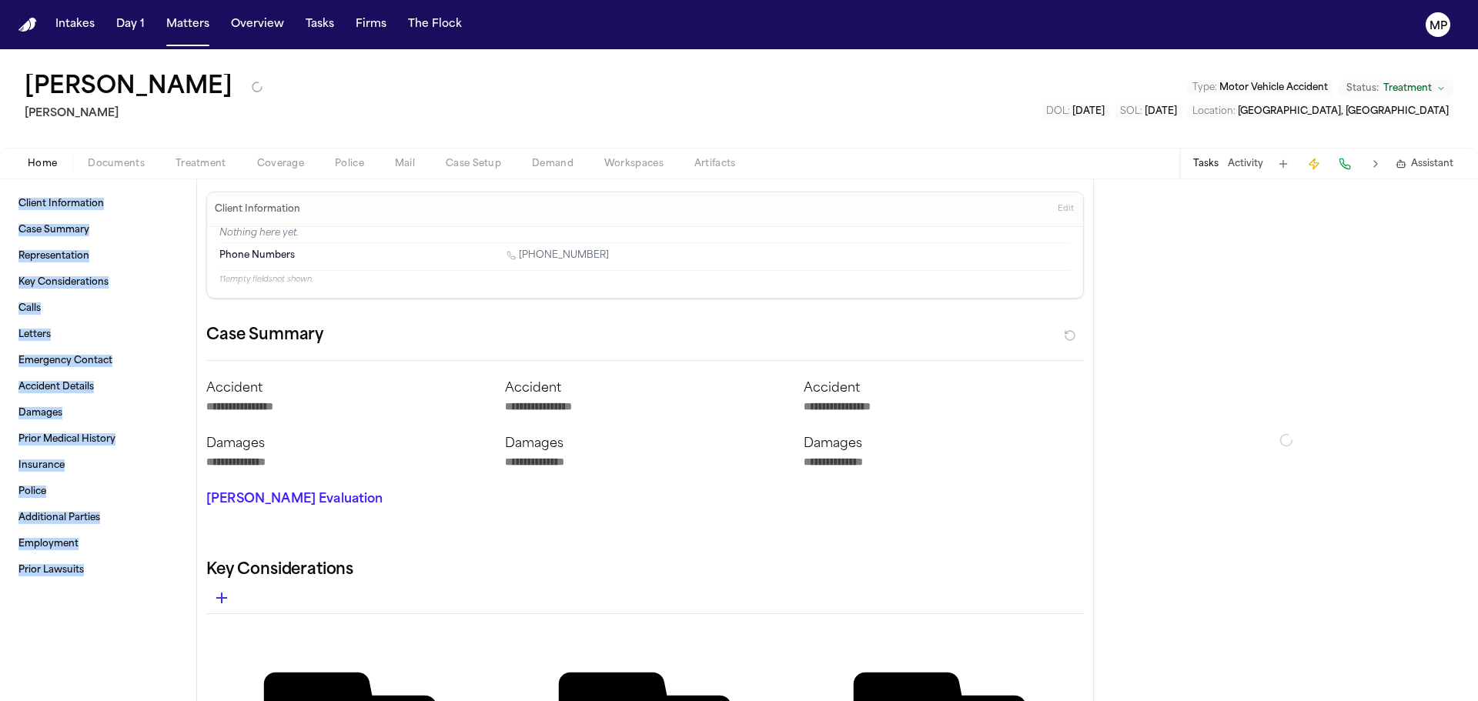
type textarea "*"
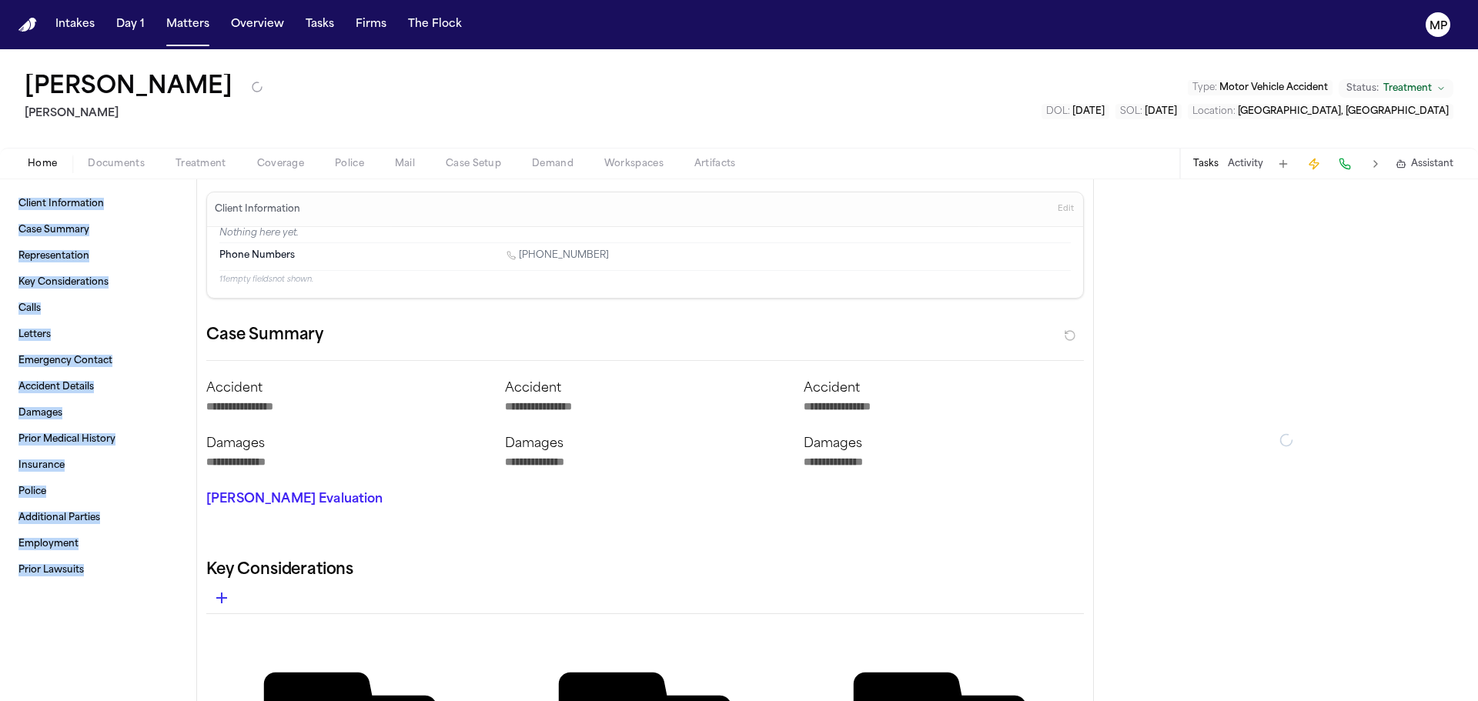
type textarea "*"
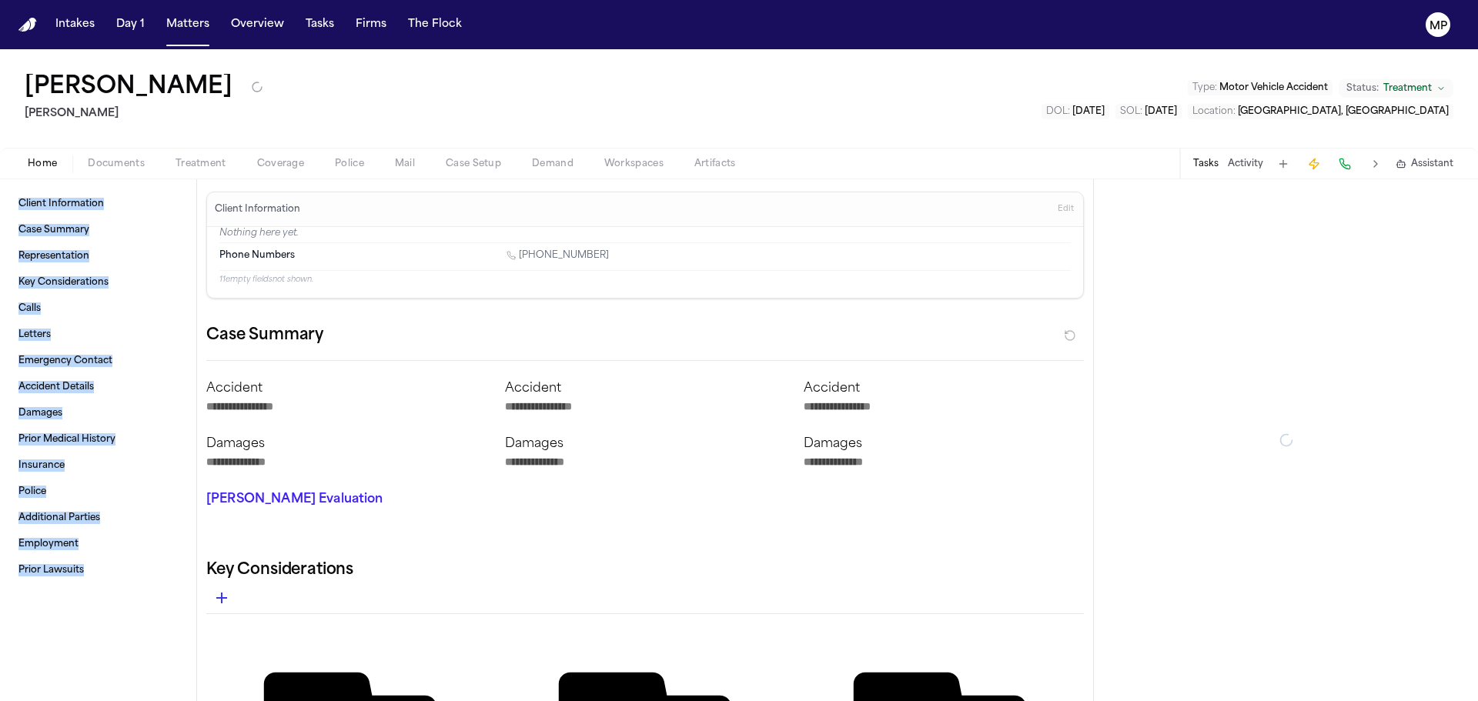
type textarea "*"
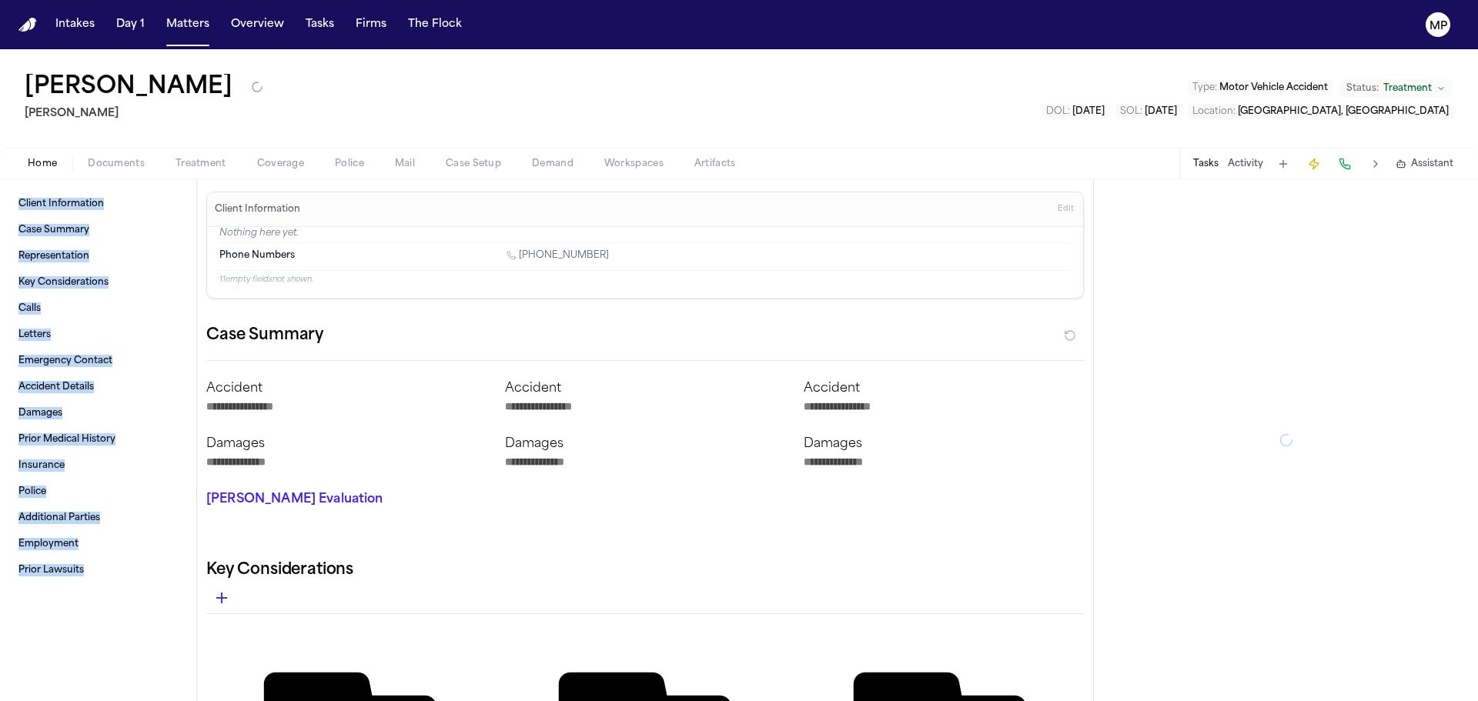
type textarea "*"
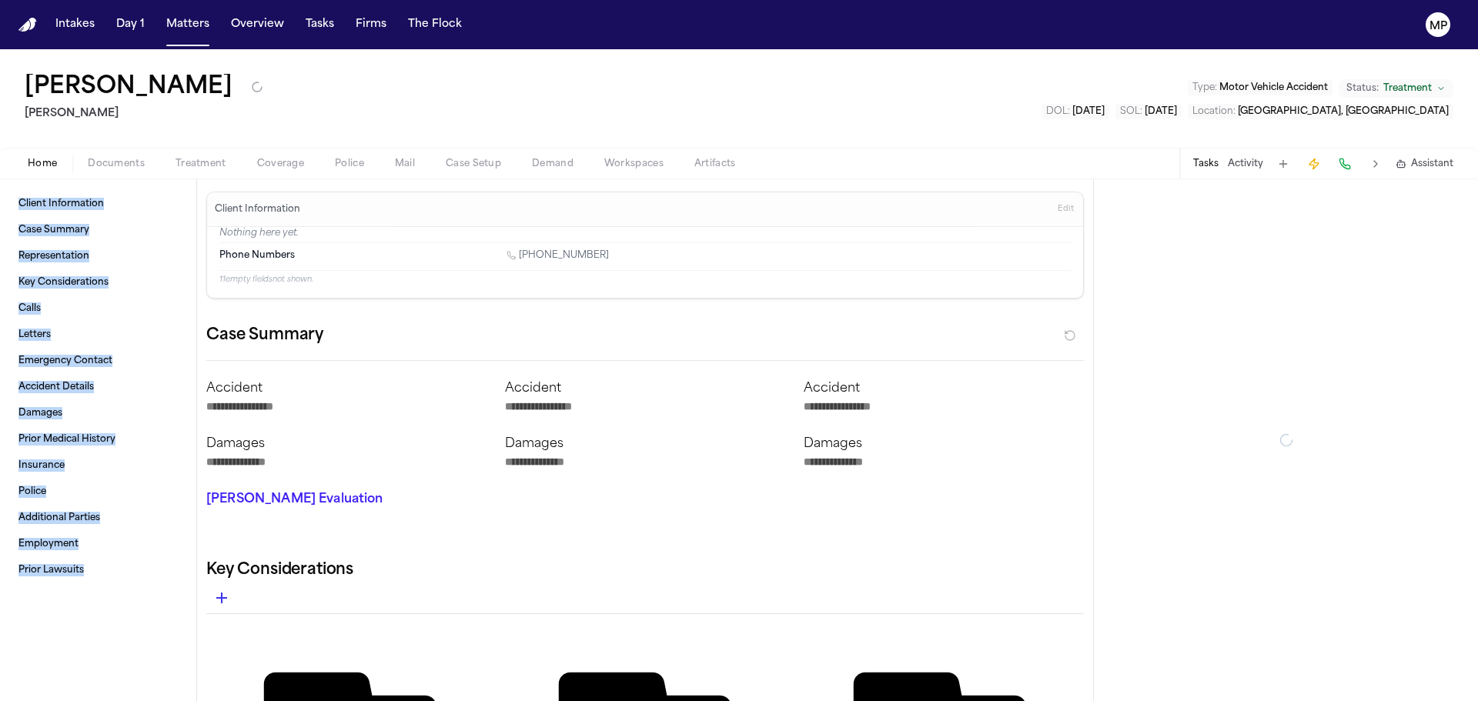
type textarea "*"
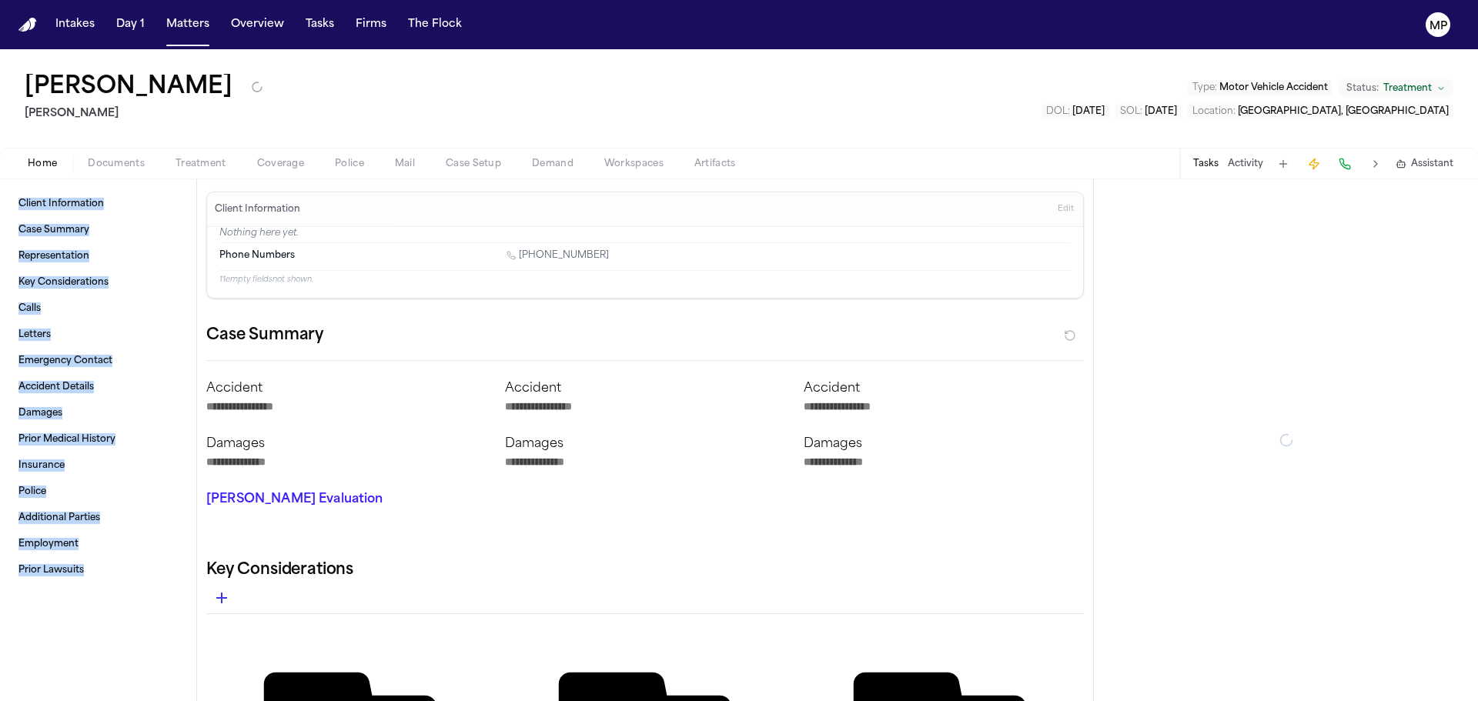
type textarea "*"
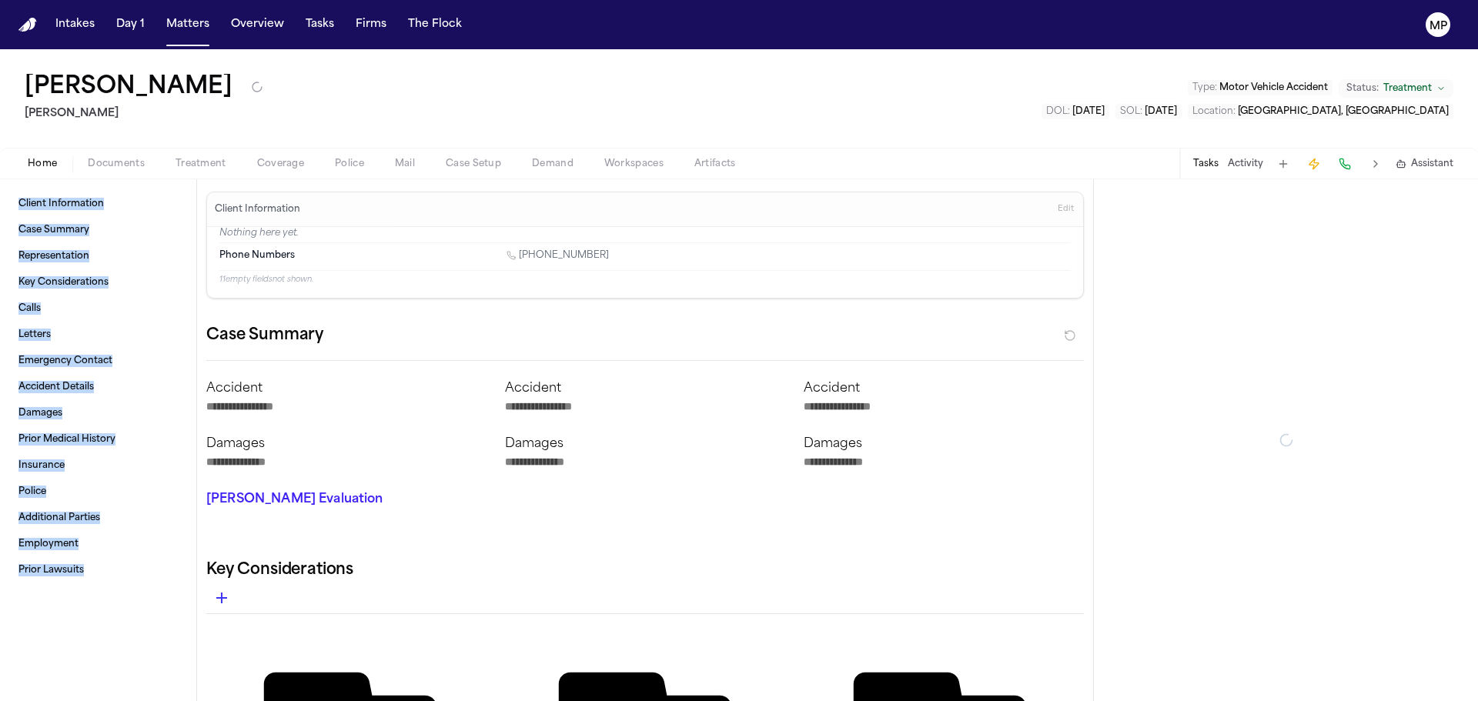
type textarea "*"
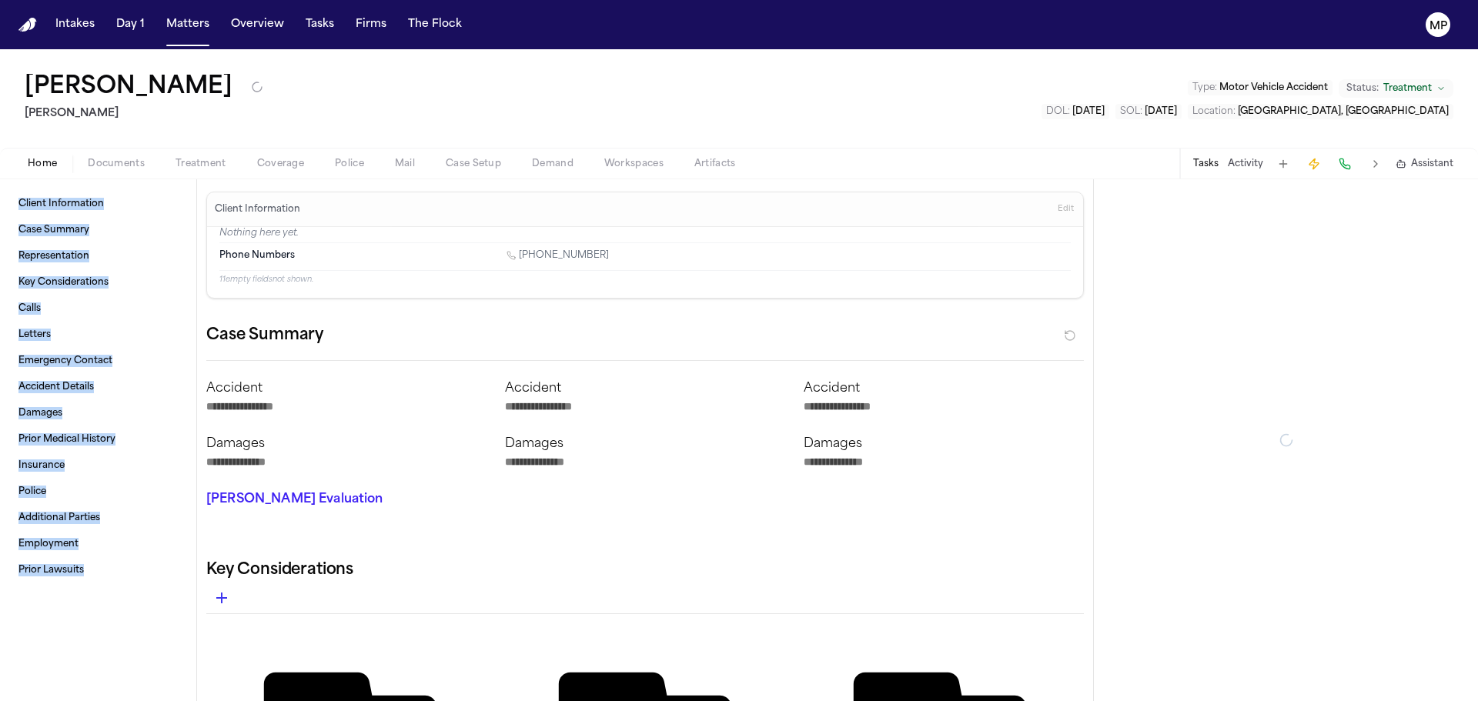
type textarea "*"
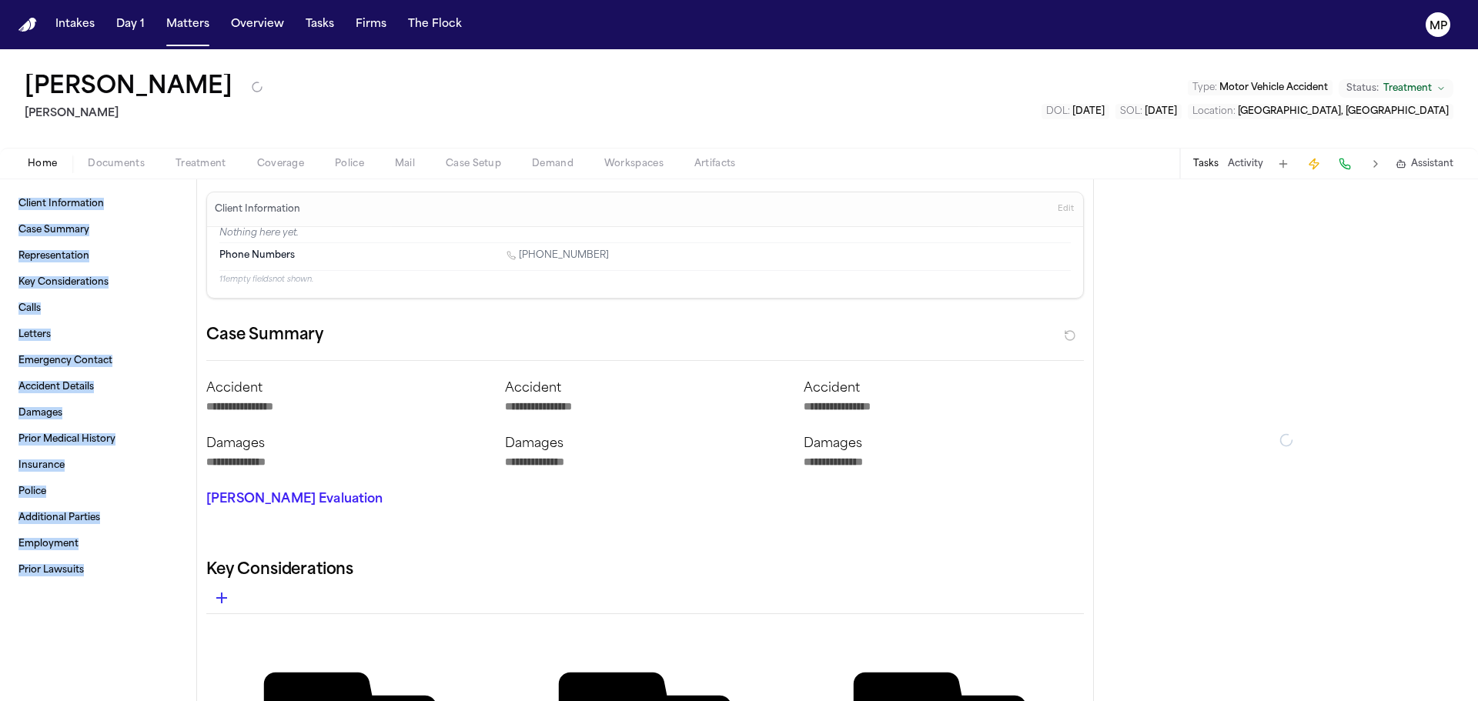
type textarea "*"
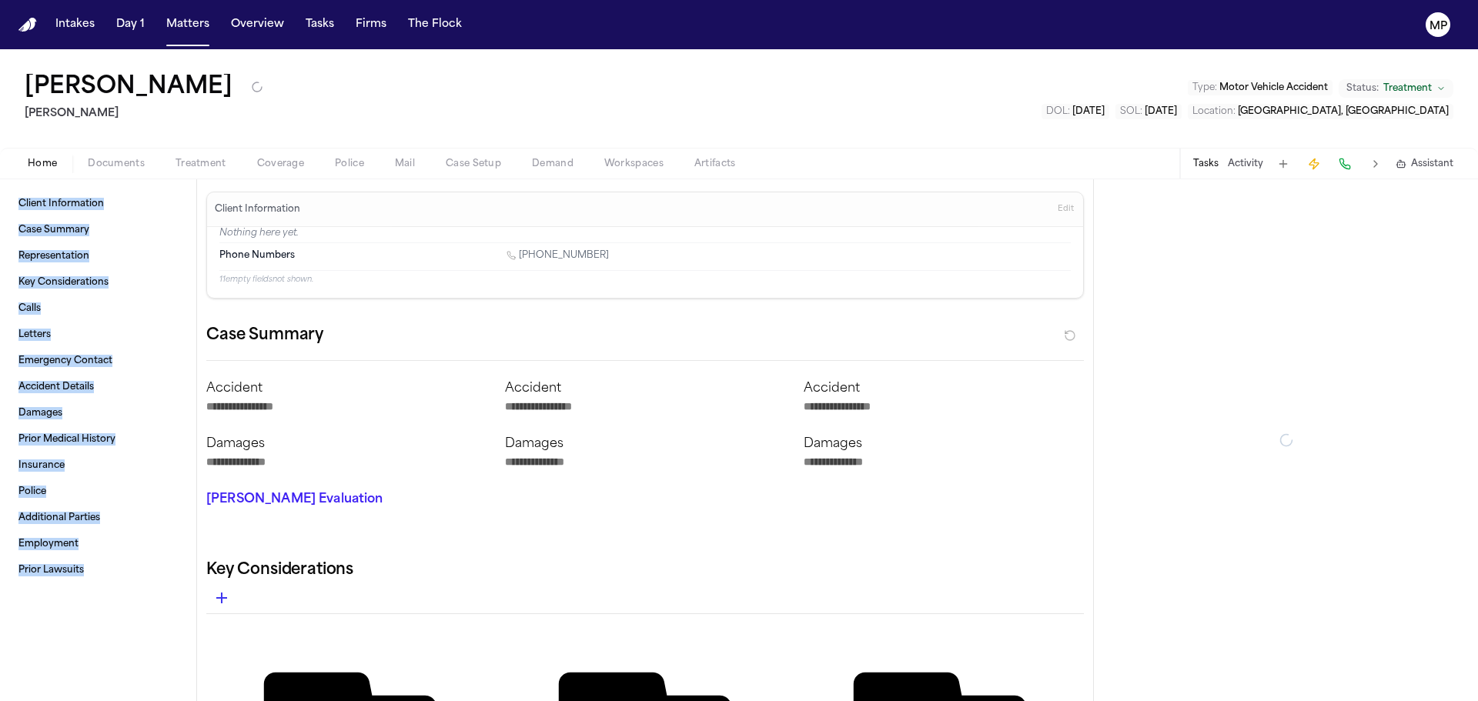
type textarea "*"
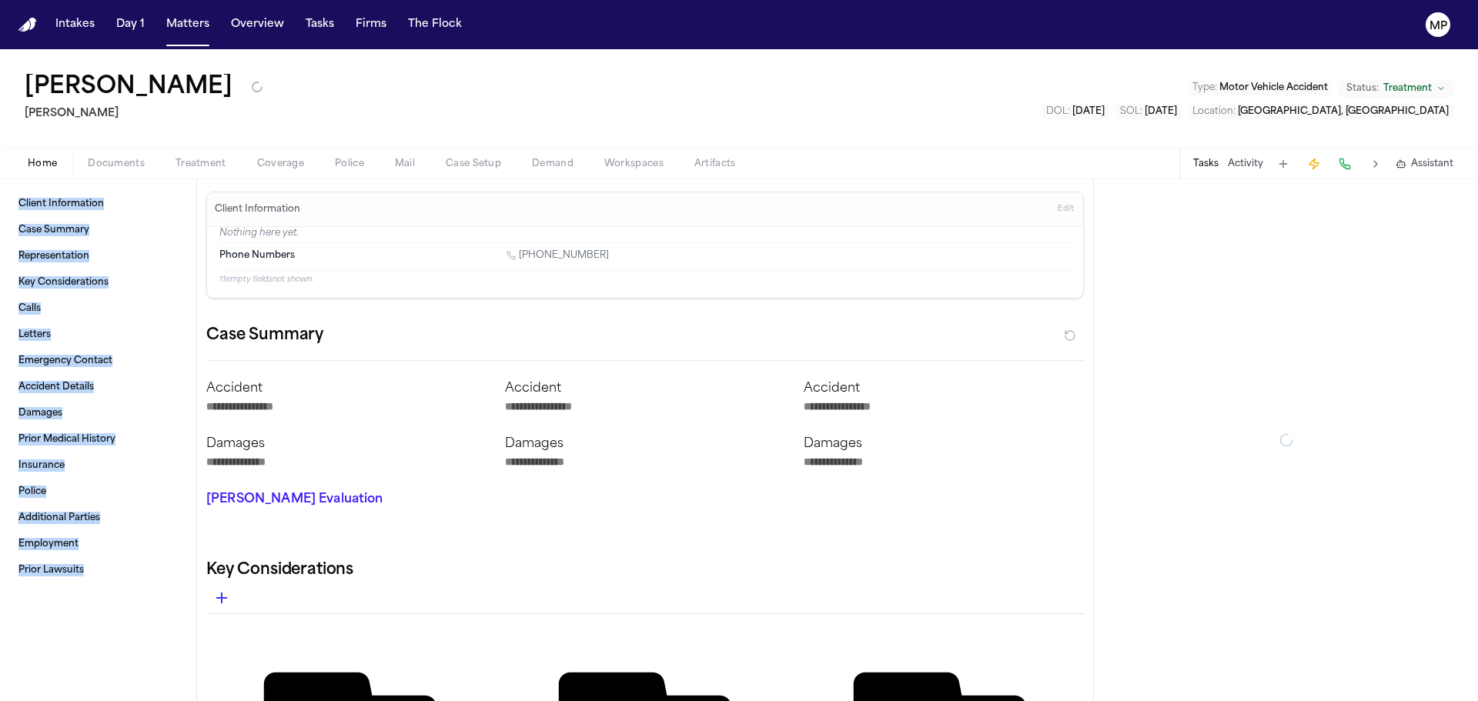
type textarea "*"
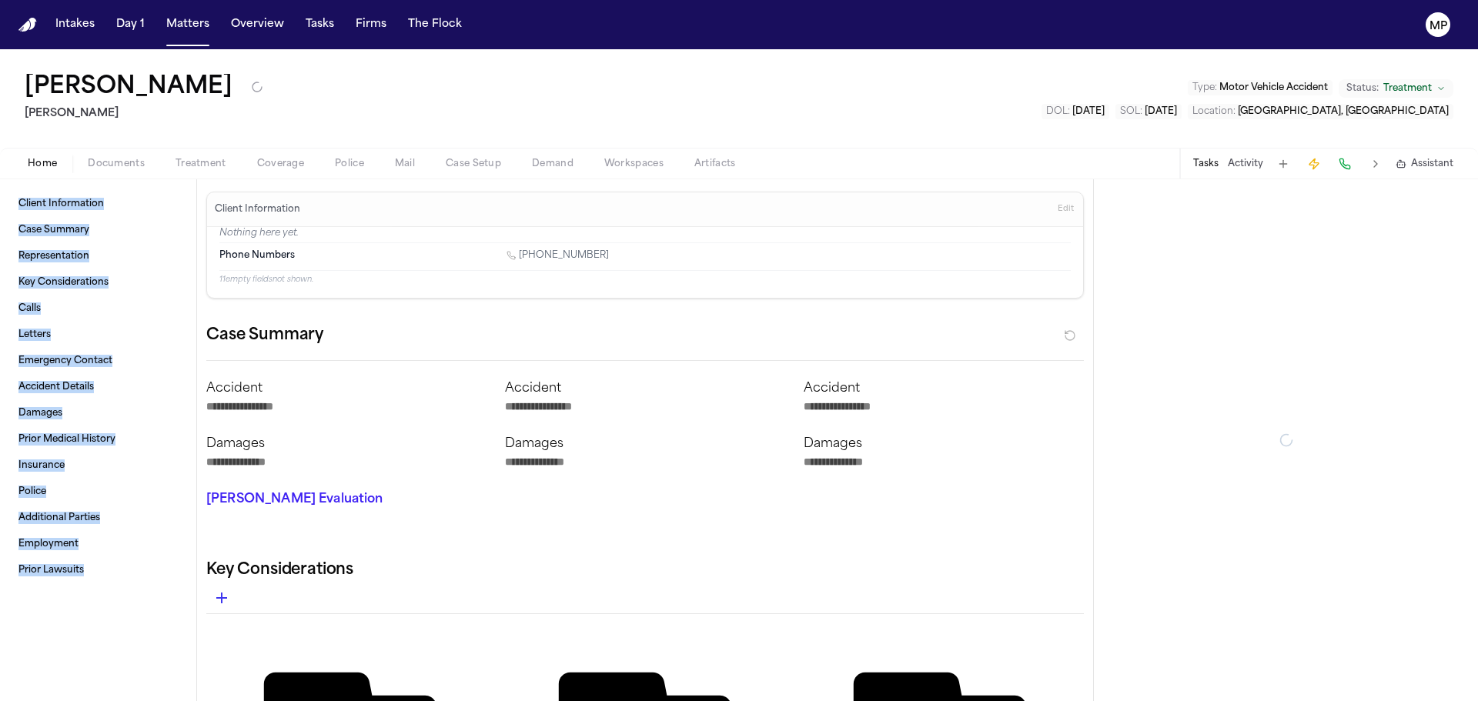
type textarea "*"
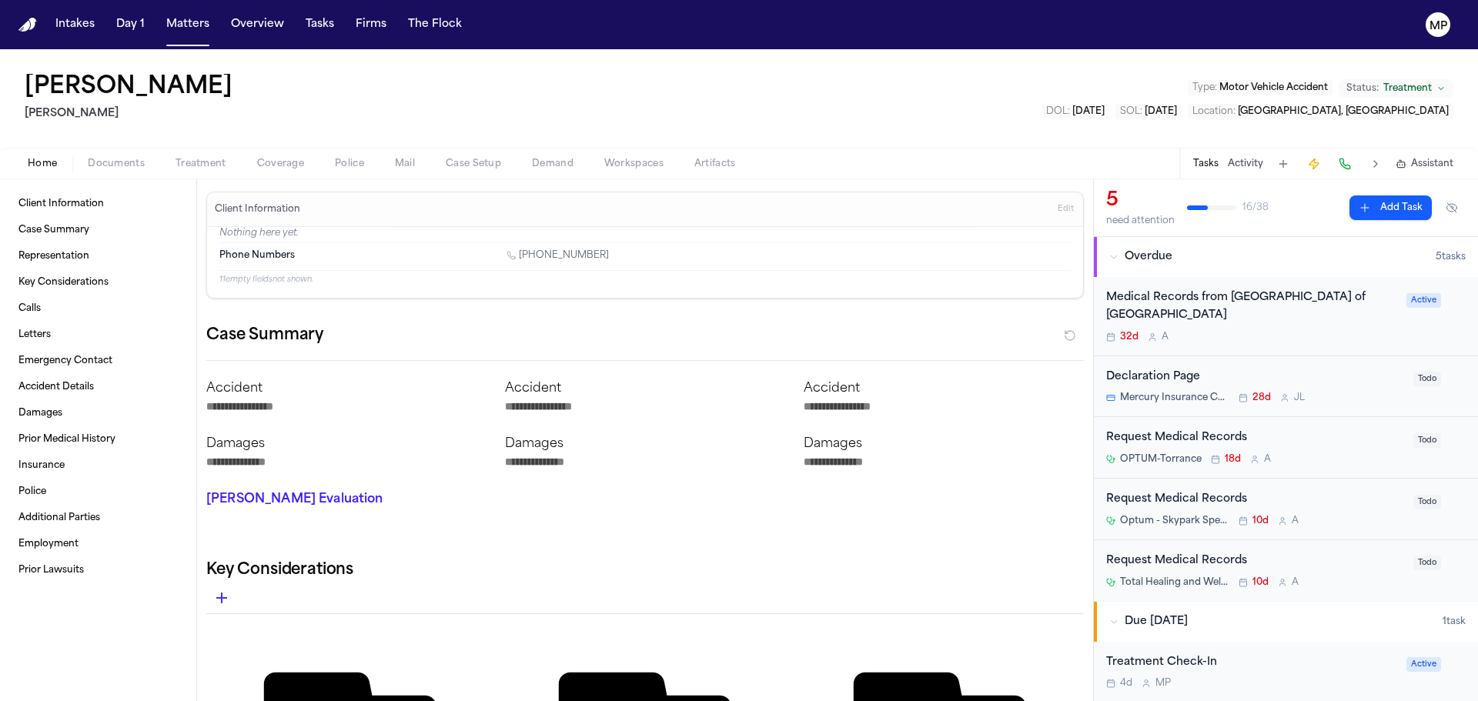
click at [1263, 309] on div "Medical Records from [GEOGRAPHIC_DATA] of [GEOGRAPHIC_DATA]" at bounding box center [1251, 306] width 291 height 35
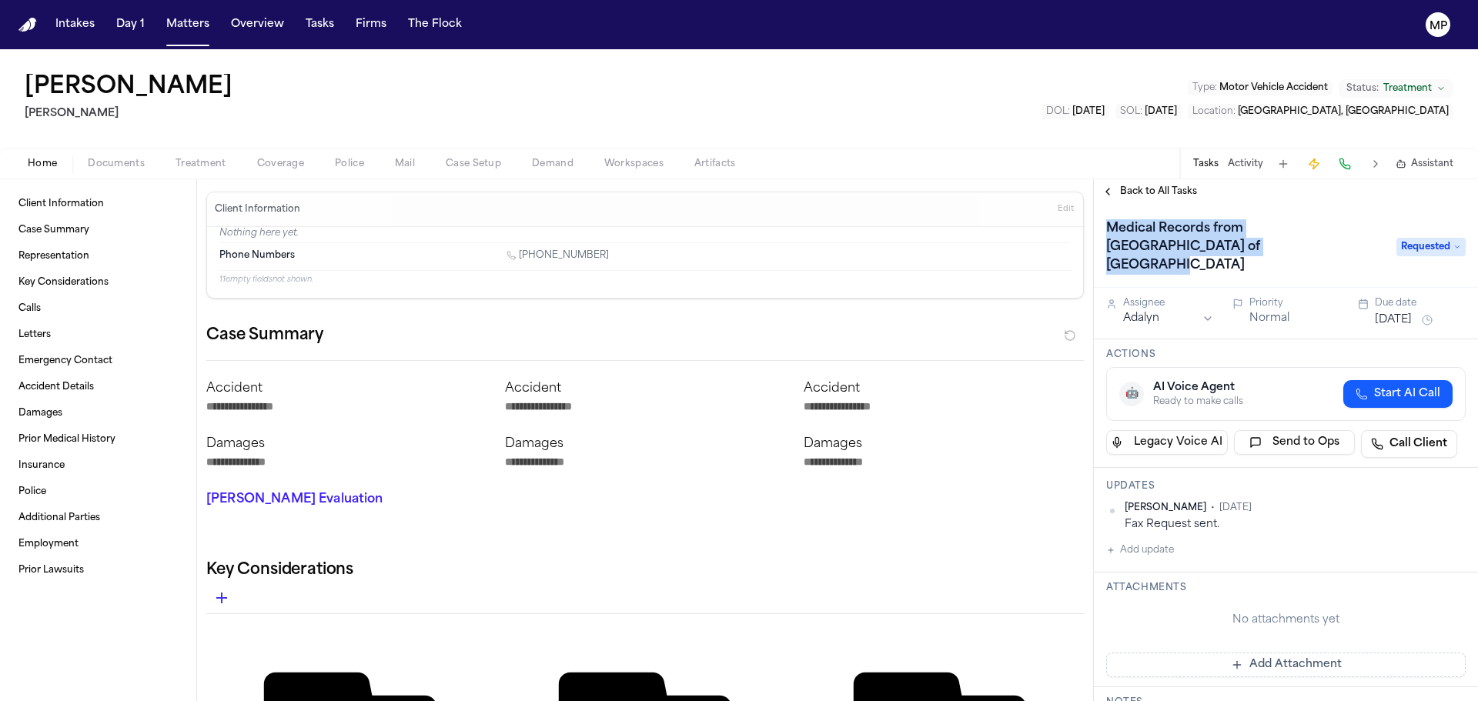
drag, startPoint x: 1106, startPoint y: 226, endPoint x: 1236, endPoint y: 244, distance: 130.7
click at [1236, 244] on h1 "Medical Records from [GEOGRAPHIC_DATA] of [GEOGRAPHIC_DATA]" at bounding box center [1243, 247] width 287 height 62
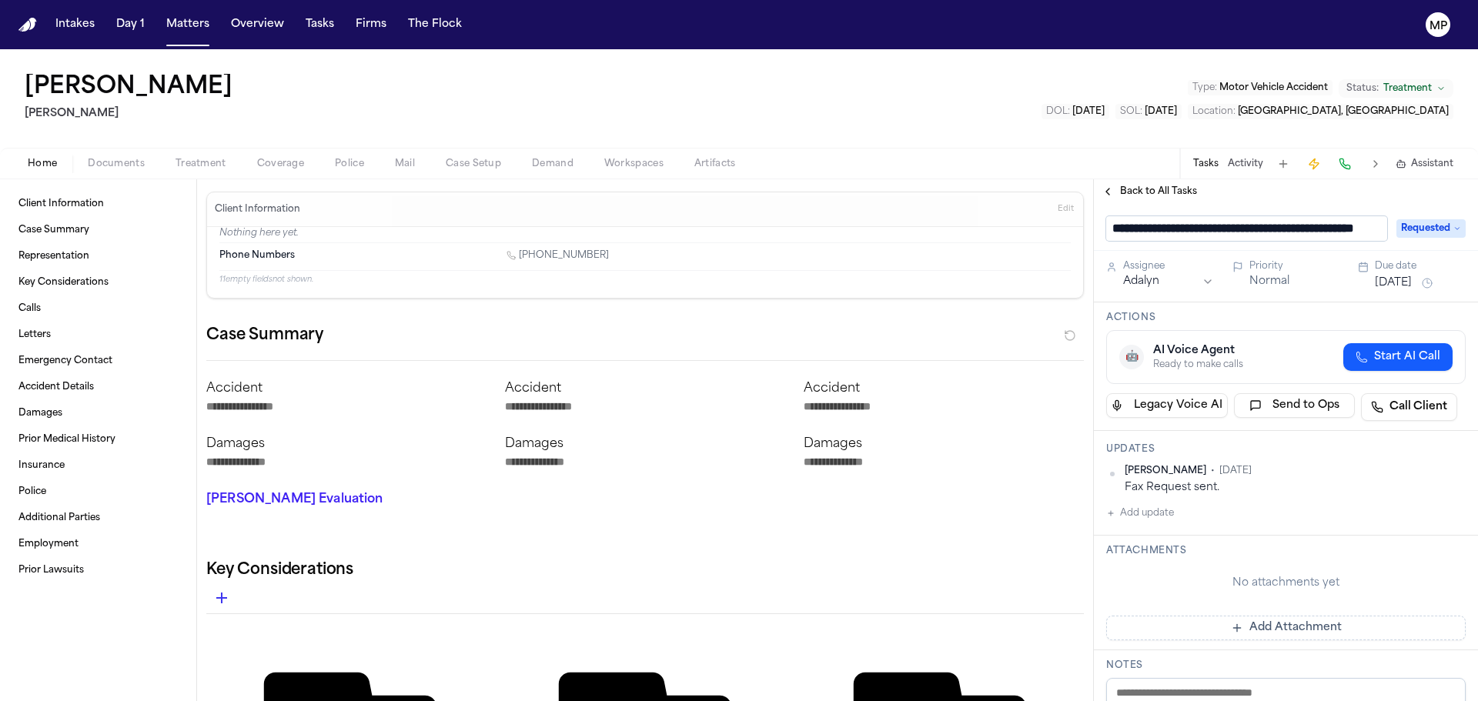
scroll to position [0, 75]
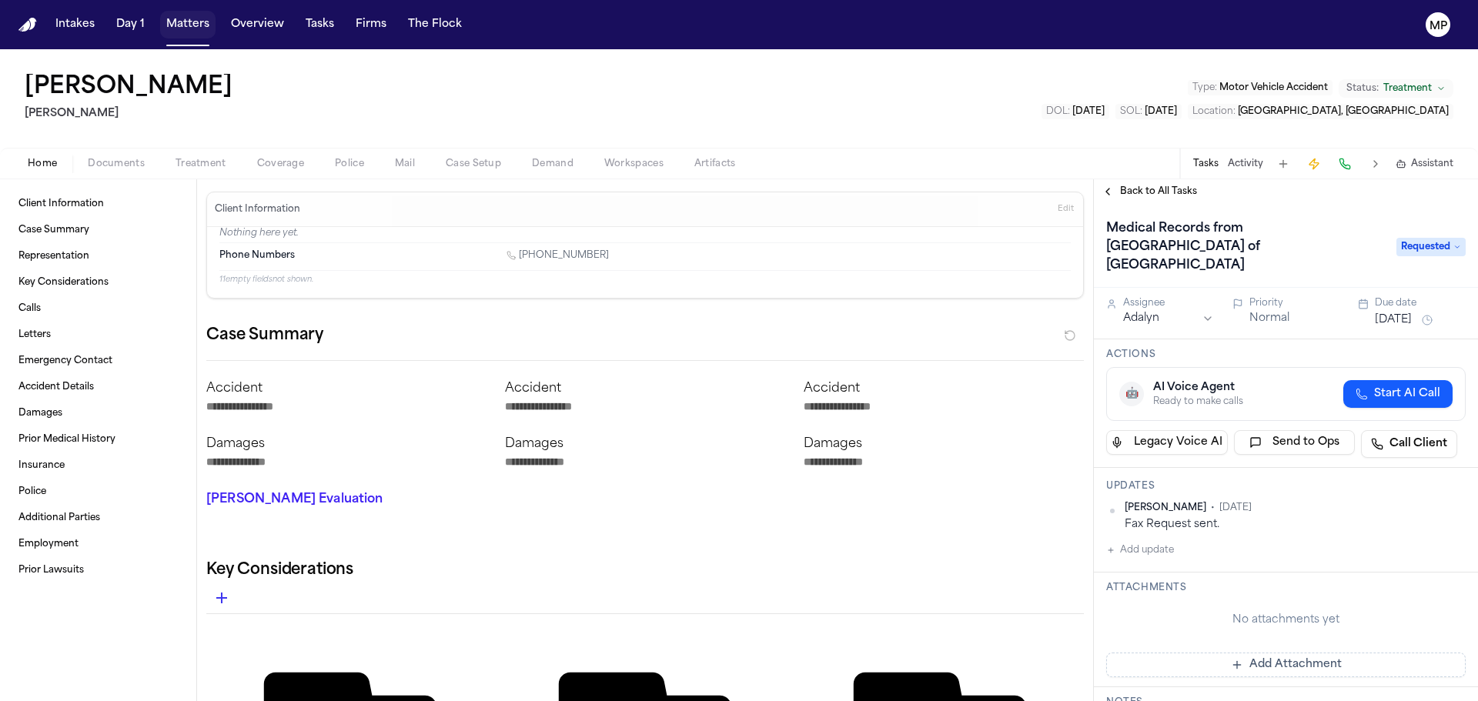
click at [192, 28] on button "Matters" at bounding box center [187, 25] width 55 height 28
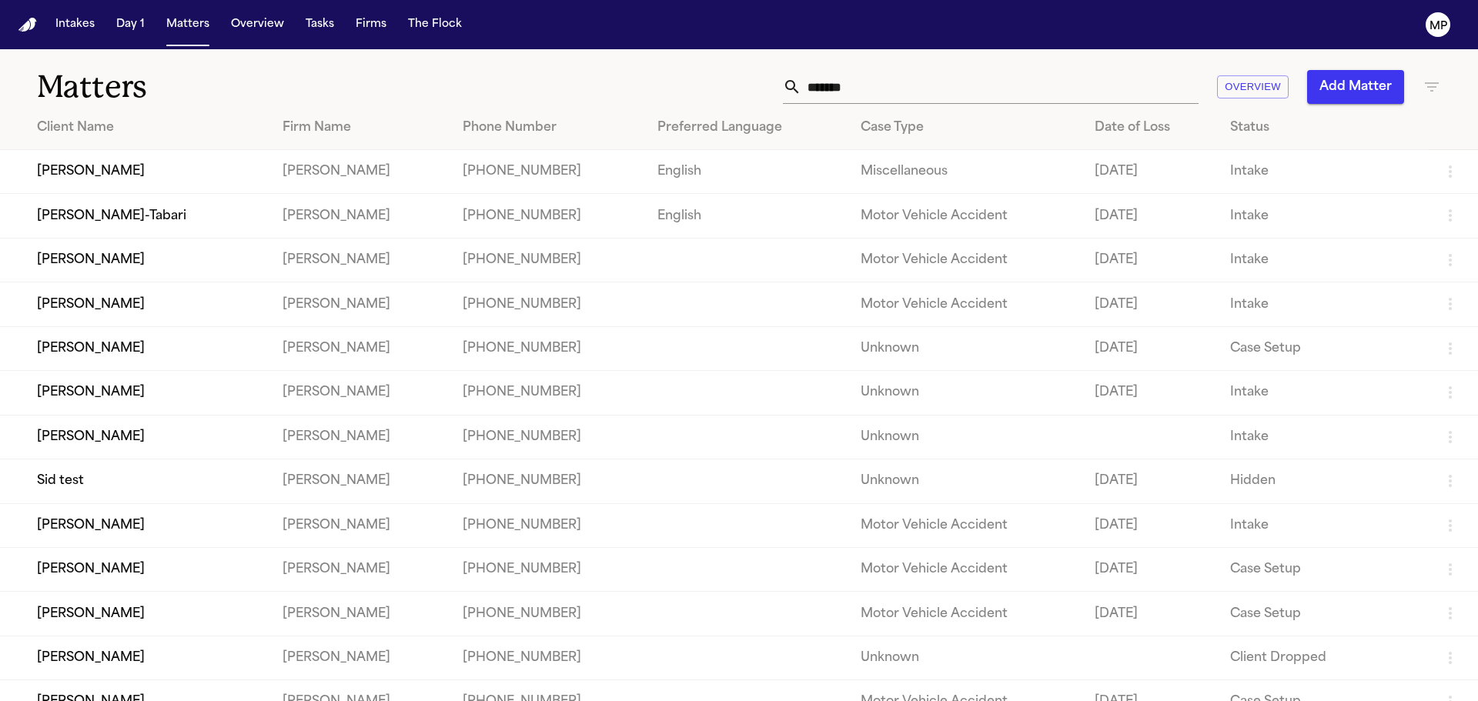
click at [132, 262] on td "[PERSON_NAME]" at bounding box center [135, 260] width 270 height 44
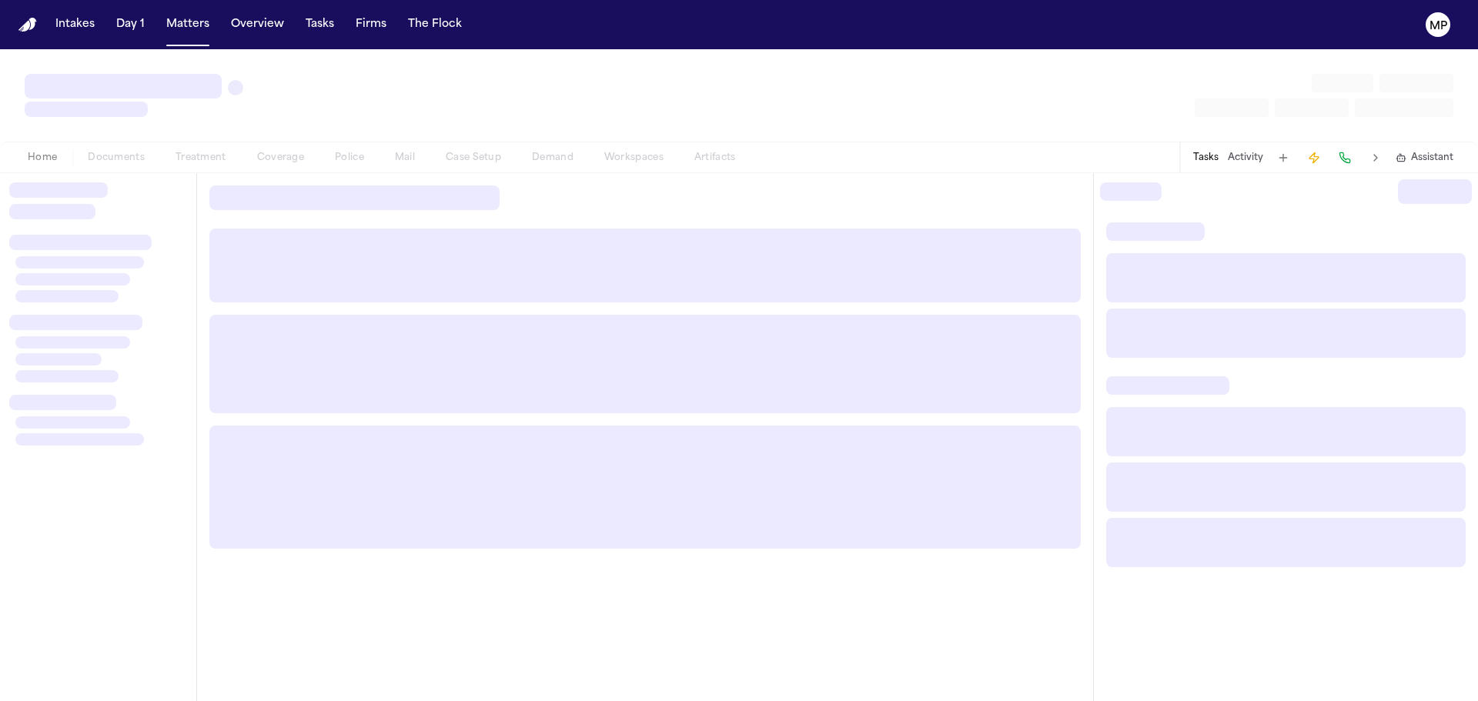
click at [132, 262] on div at bounding box center [79, 262] width 129 height 12
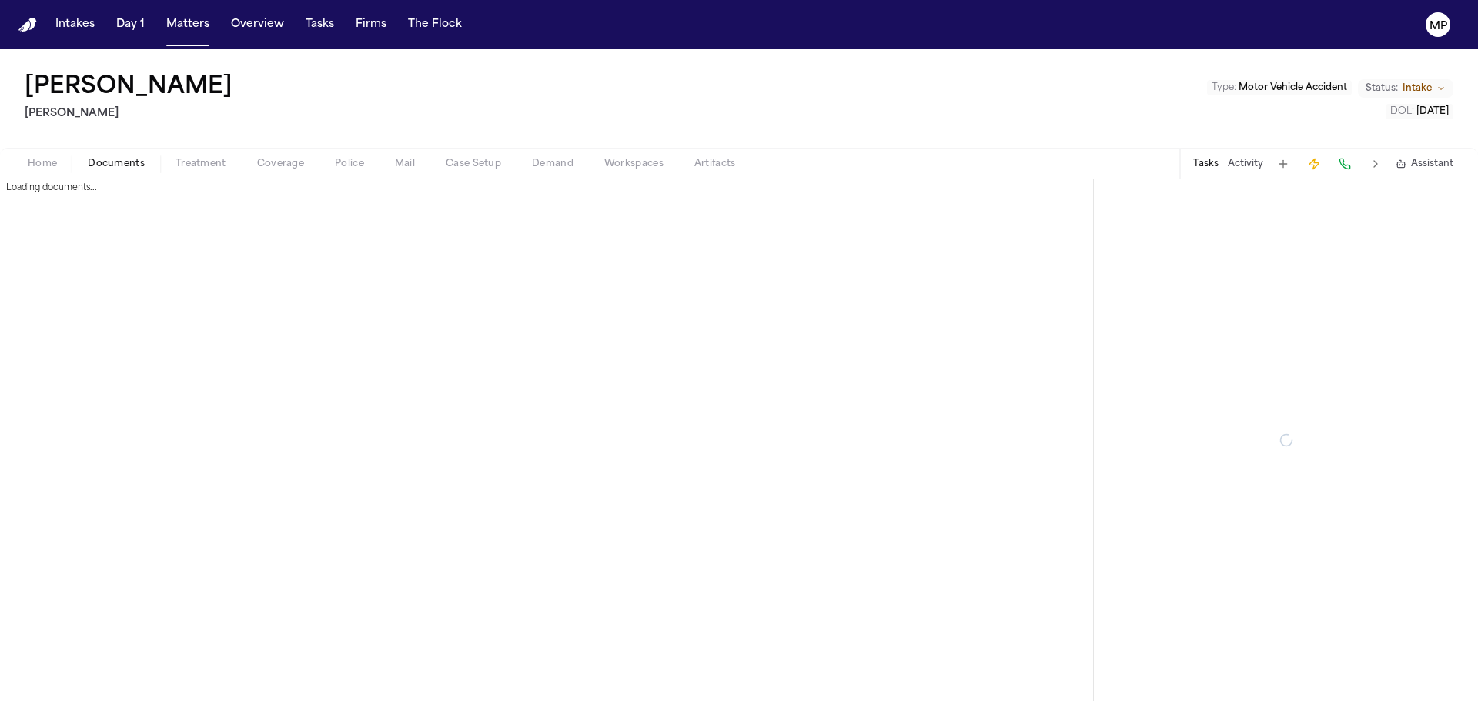
click at [128, 160] on span "Documents" at bounding box center [116, 164] width 57 height 12
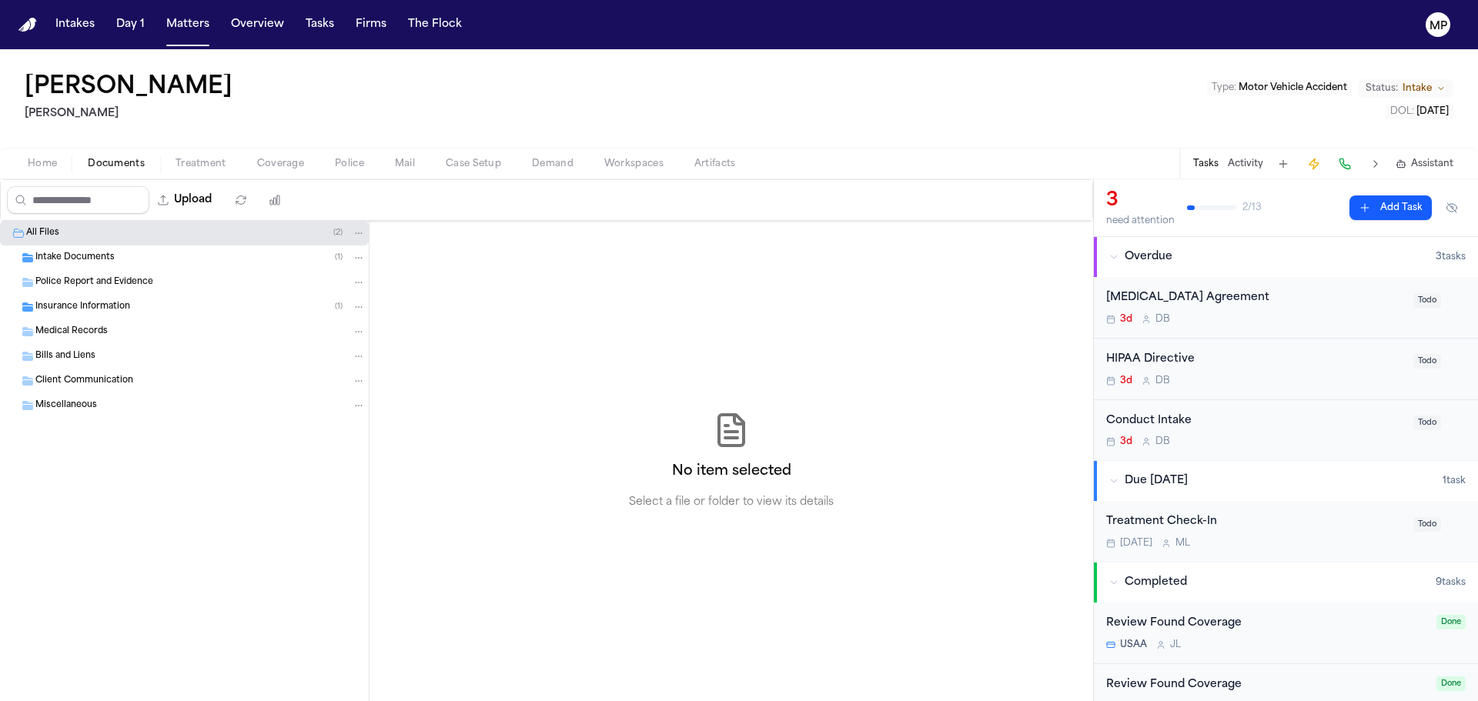
click at [82, 259] on span "Intake Documents" at bounding box center [74, 258] width 79 height 13
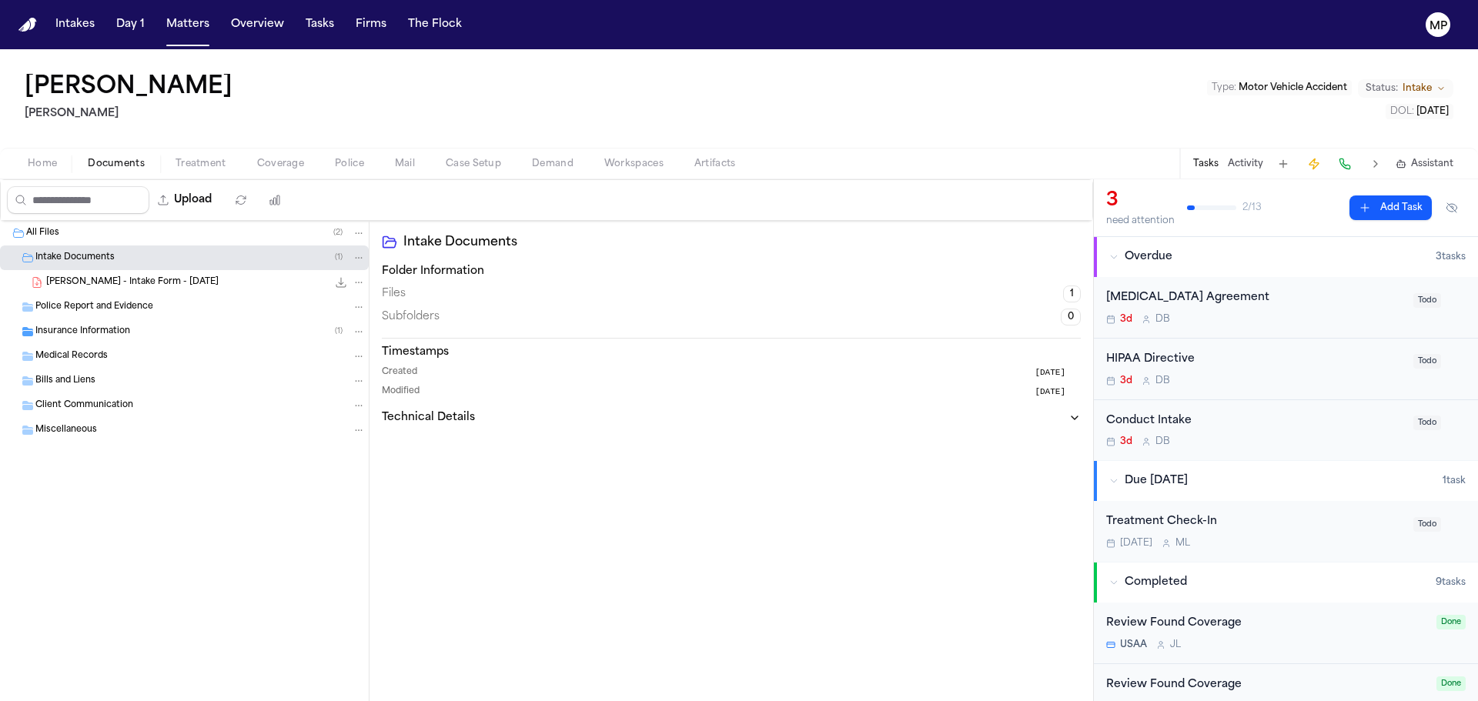
click at [85, 282] on span "[PERSON_NAME] - Intake Form - [DATE]" at bounding box center [132, 282] width 172 height 13
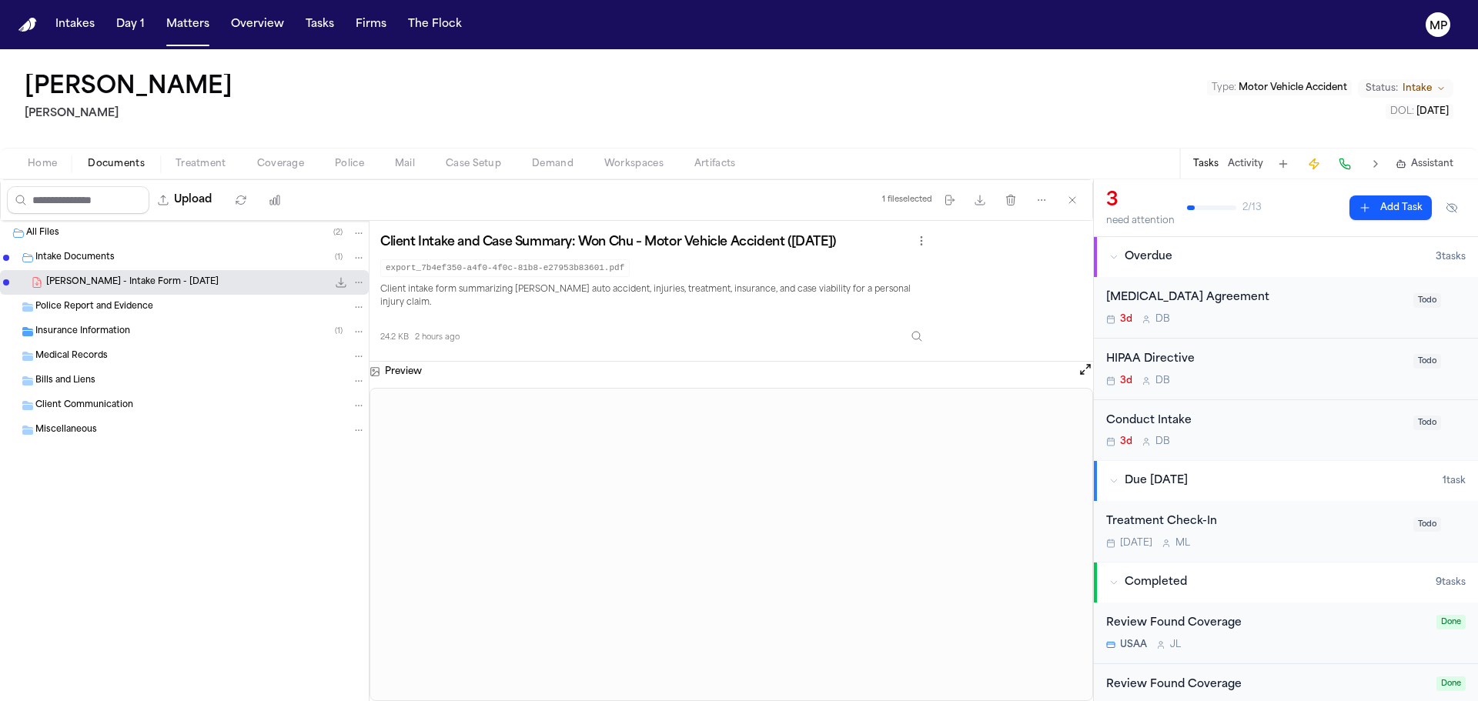
click at [37, 167] on span "Home" at bounding box center [42, 164] width 29 height 12
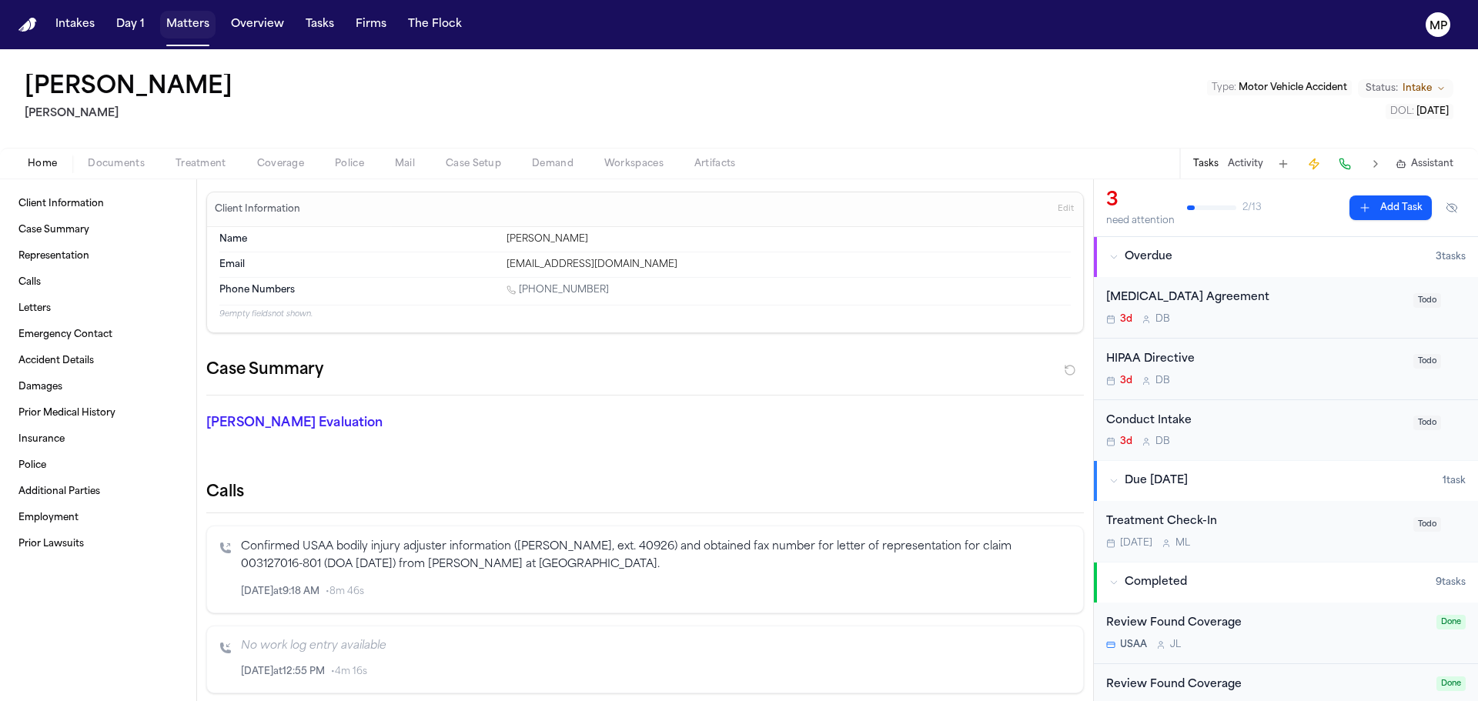
click at [197, 26] on button "Matters" at bounding box center [187, 25] width 55 height 28
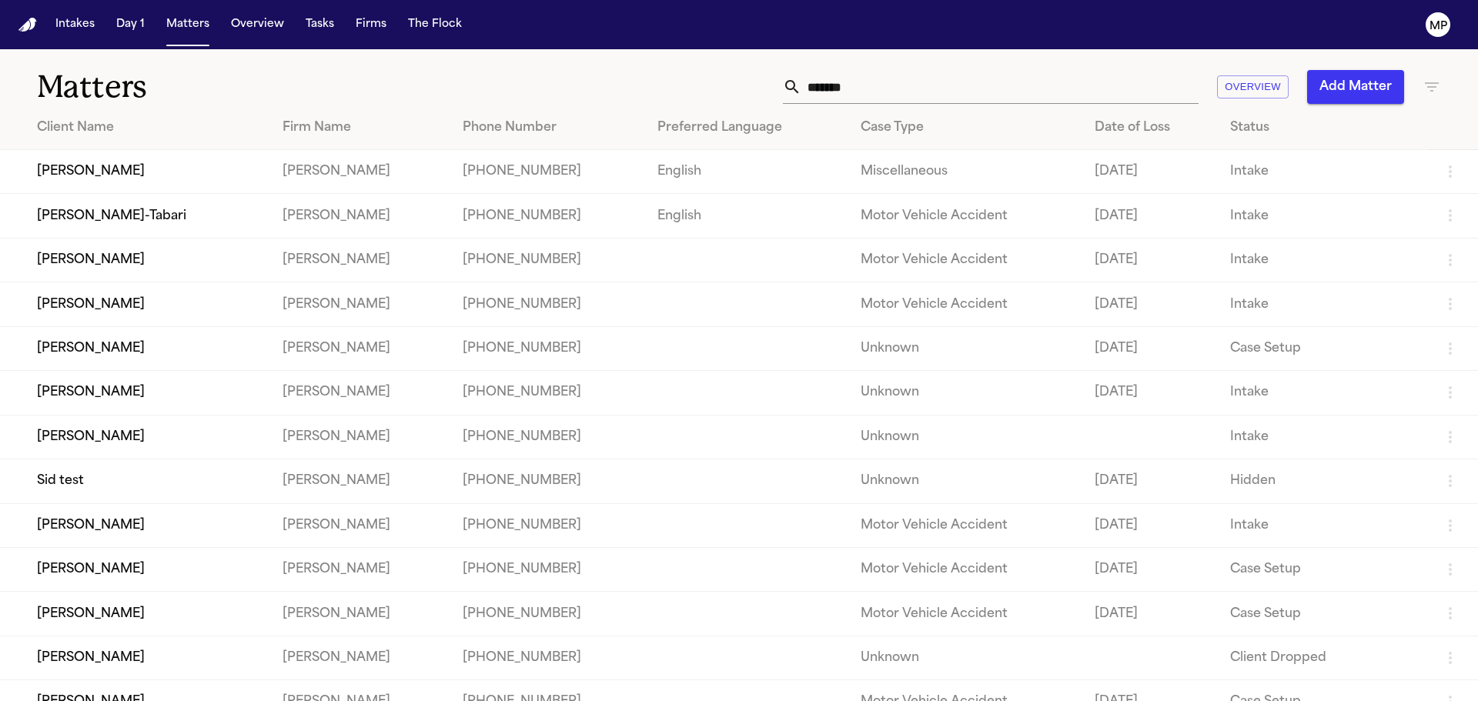
click at [265, 211] on td "[PERSON_NAME]-Tabari" at bounding box center [135, 216] width 270 height 44
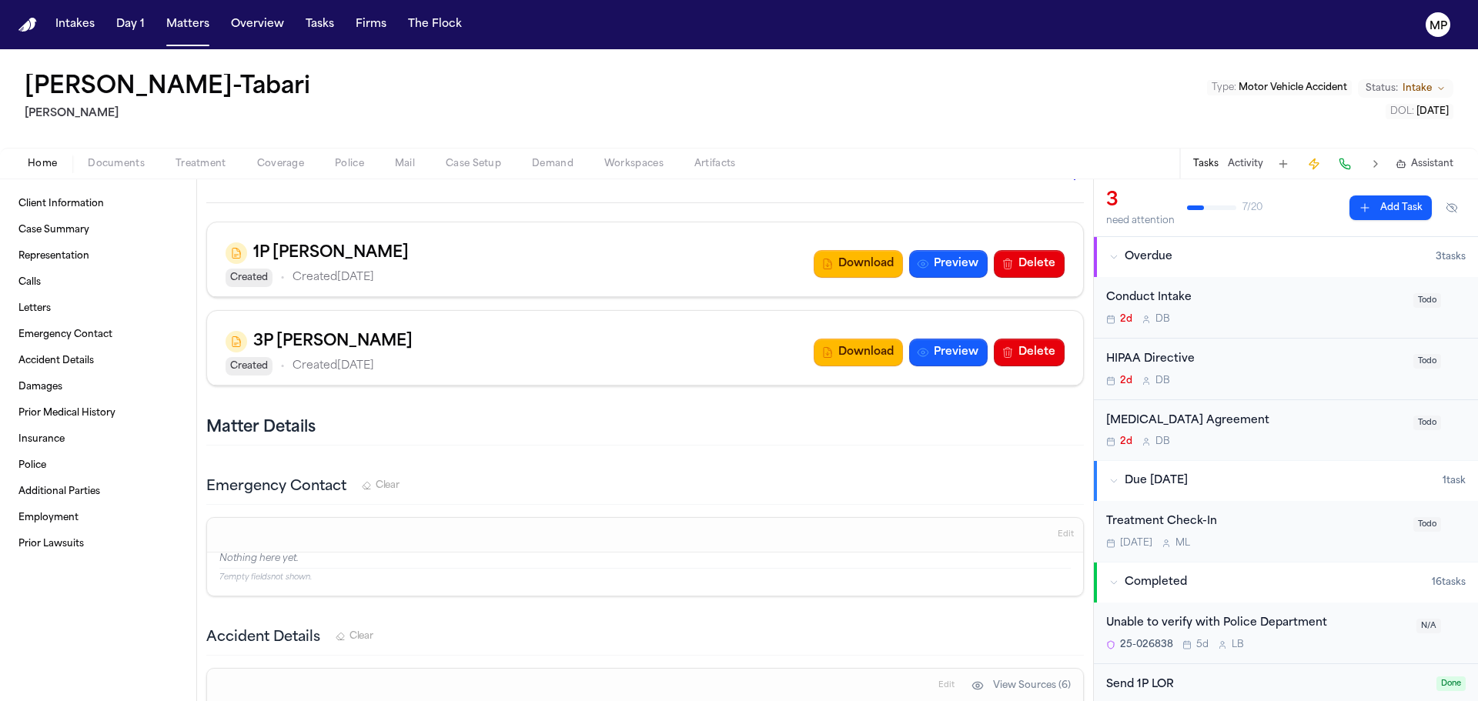
scroll to position [1078, 0]
